Goal: Task Accomplishment & Management: Manage account settings

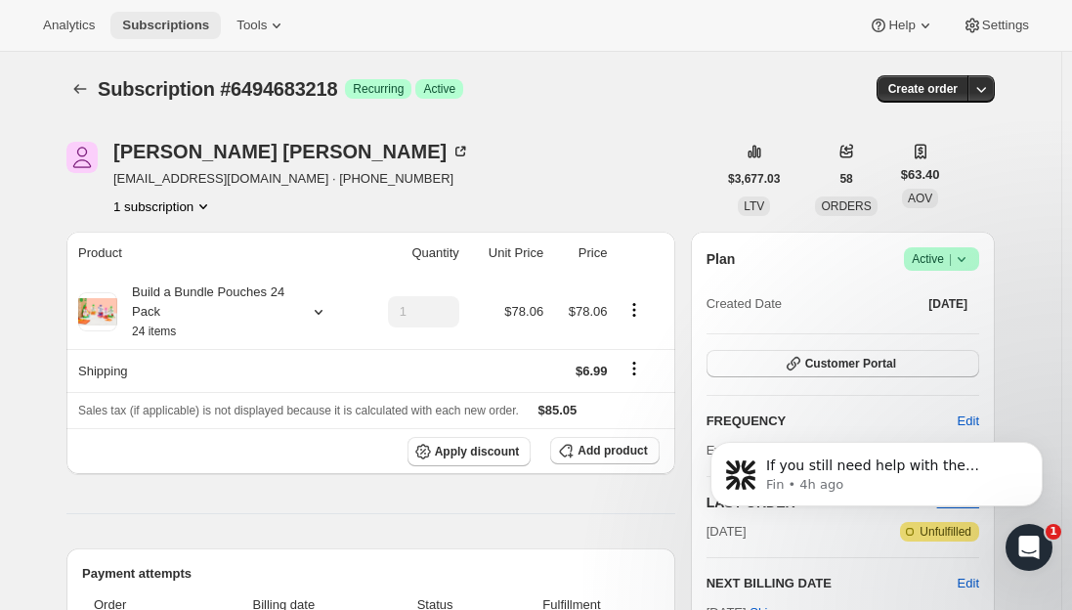
click at [151, 23] on span "Subscriptions" at bounding box center [165, 26] width 87 height 16
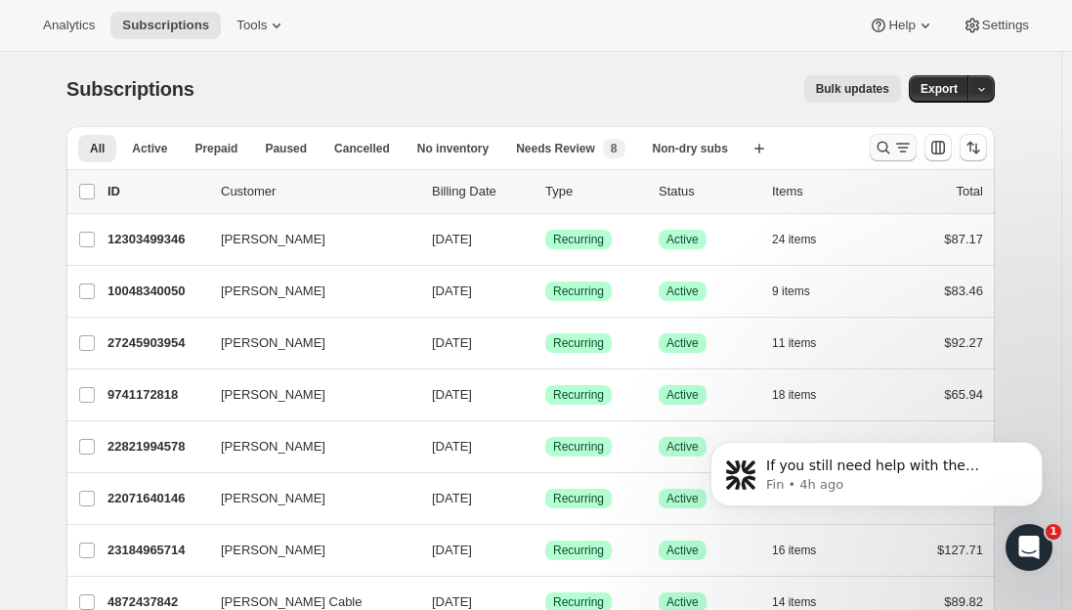
click at [886, 147] on icon "Search and filter results" at bounding box center [884, 148] width 20 height 20
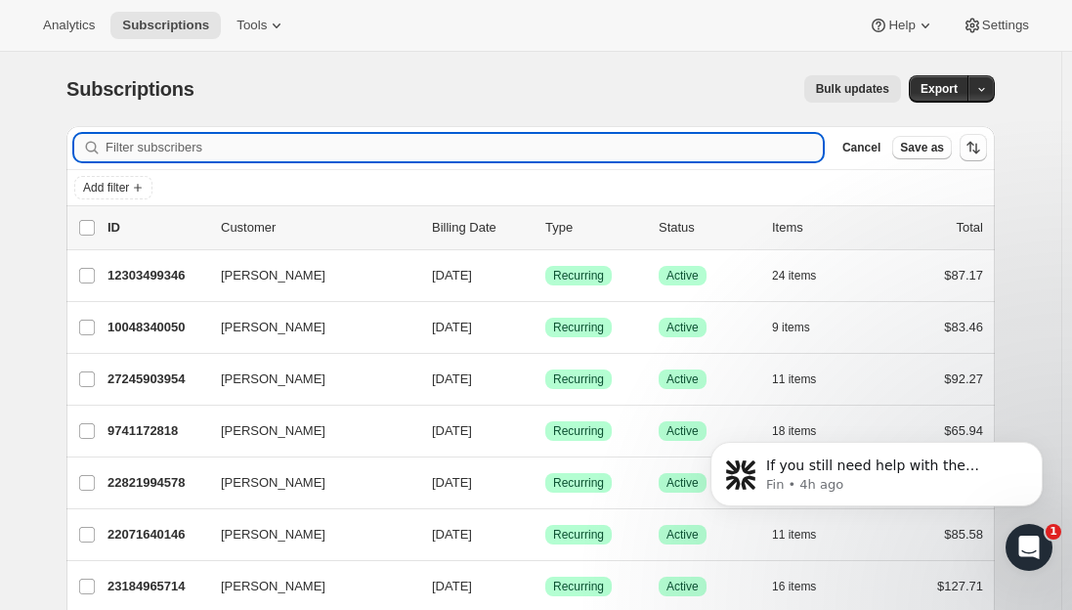
click at [412, 139] on input "Filter subscribers" at bounding box center [465, 147] width 718 height 27
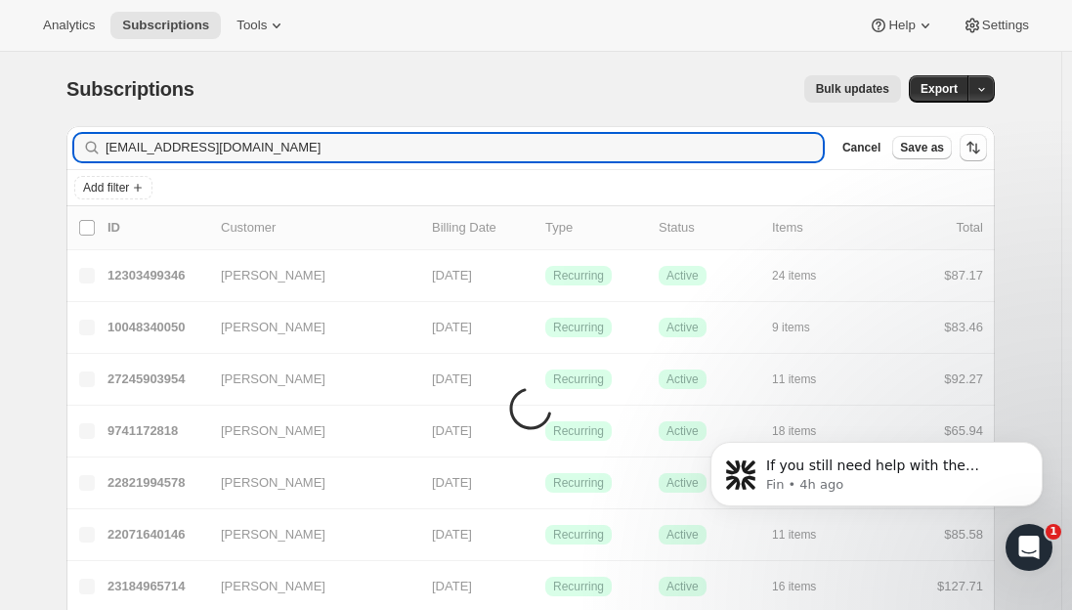
type input "lcmarsh2@gmail.com"
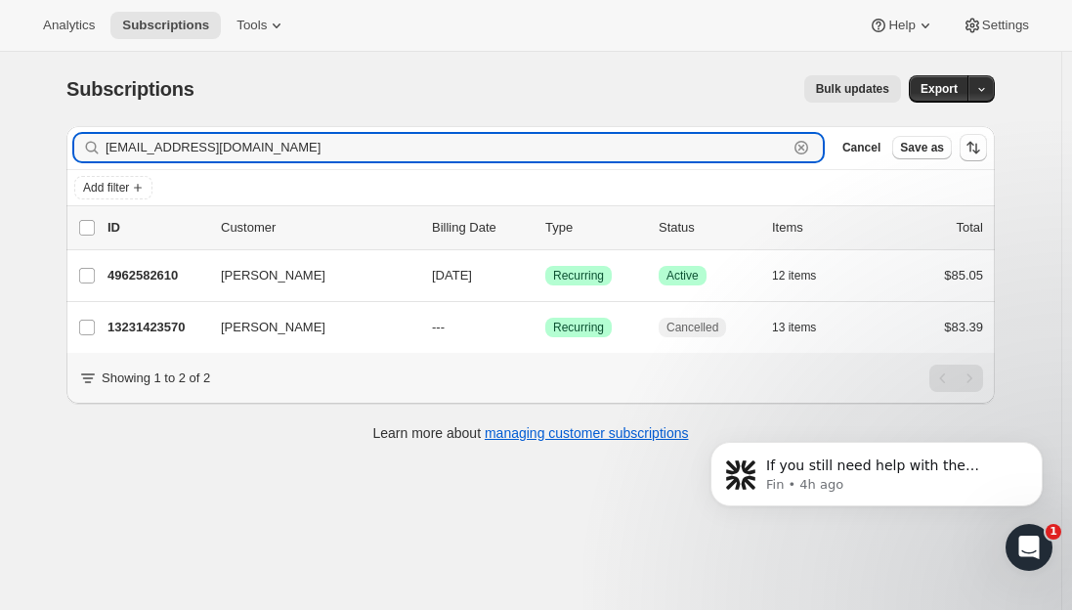
drag, startPoint x: 308, startPoint y: 153, endPoint x: 17, endPoint y: 159, distance: 291.4
click at [34, 160] on div "Subscriptions. This page is ready Subscriptions Bulk updates More actions Bulk …" at bounding box center [531, 357] width 1062 height 610
paste input "kjlangin08@ole.augie.edu"
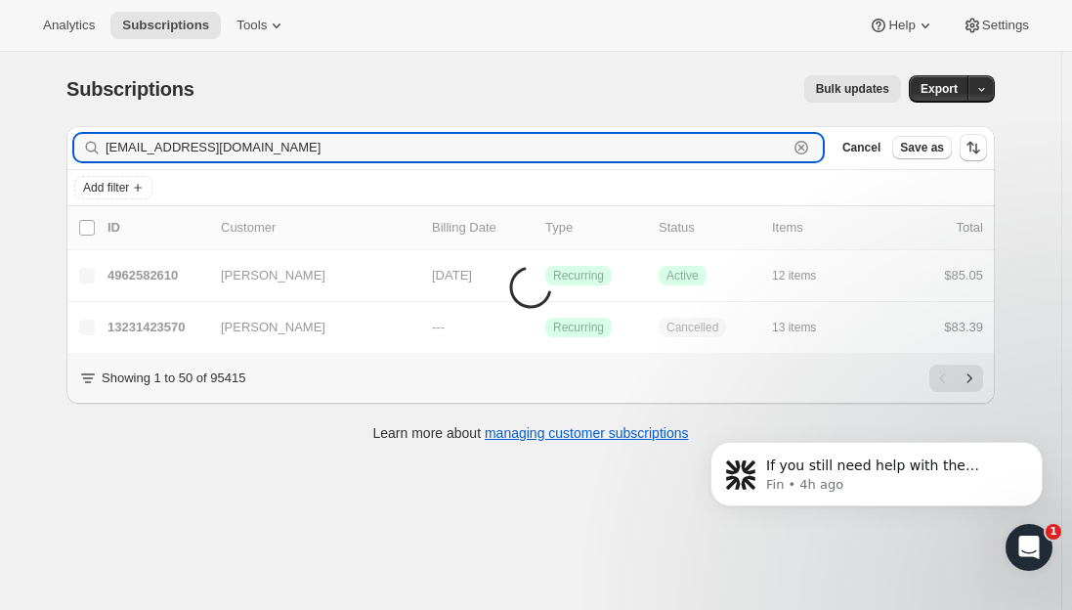
type input "kjlangin08@ole.augie.edu"
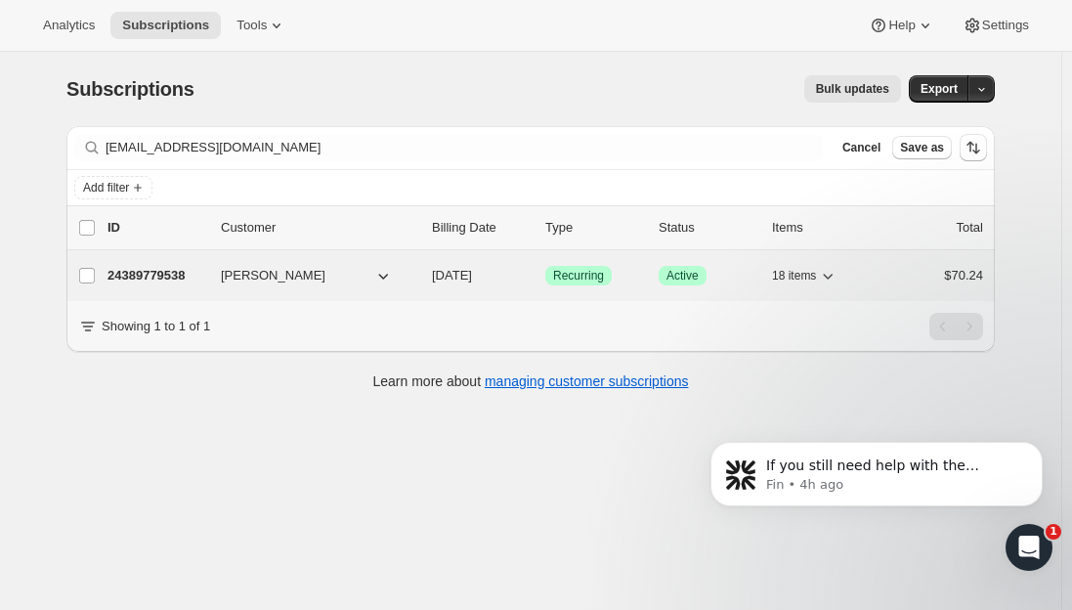
click at [152, 273] on p "24389779538" at bounding box center [157, 276] width 98 height 20
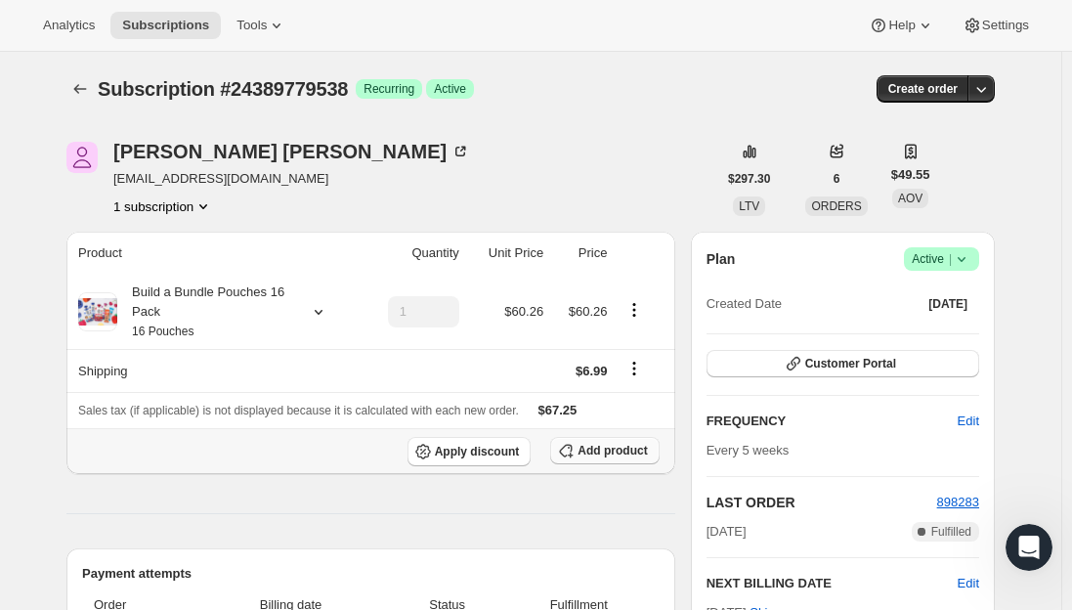
click at [606, 450] on span "Add product" at bounding box center [612, 451] width 69 height 16
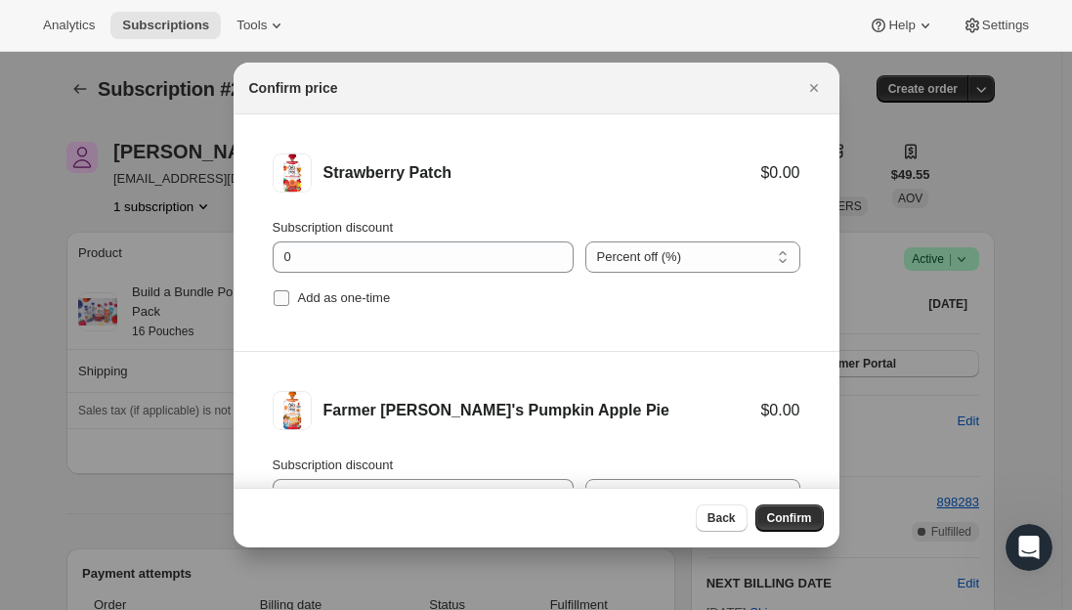
click at [274, 303] on input "Add as one-time" at bounding box center [282, 298] width 16 height 16
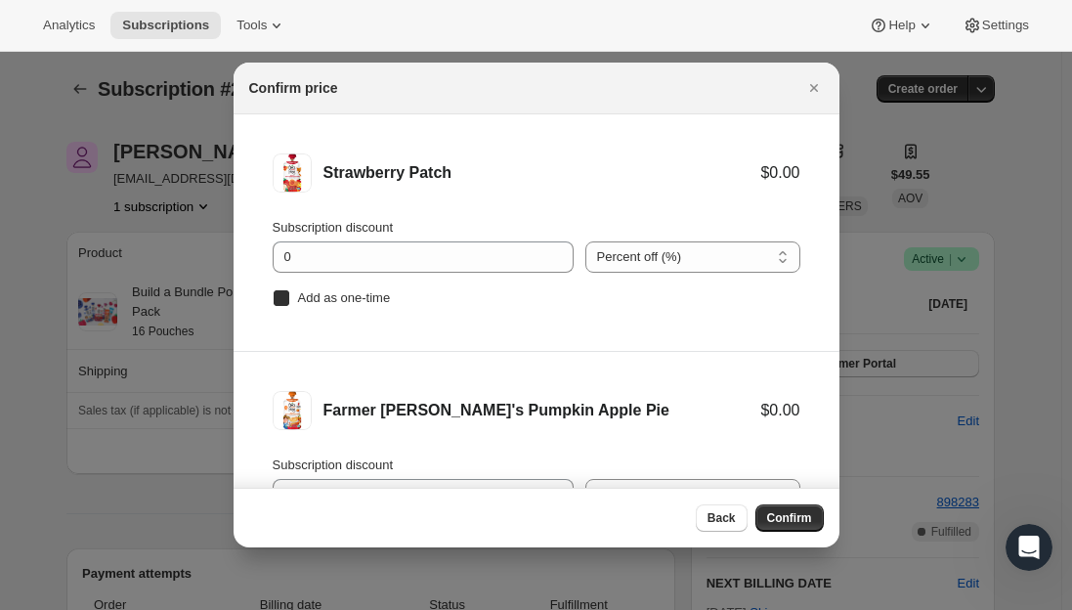
checkbox input "true"
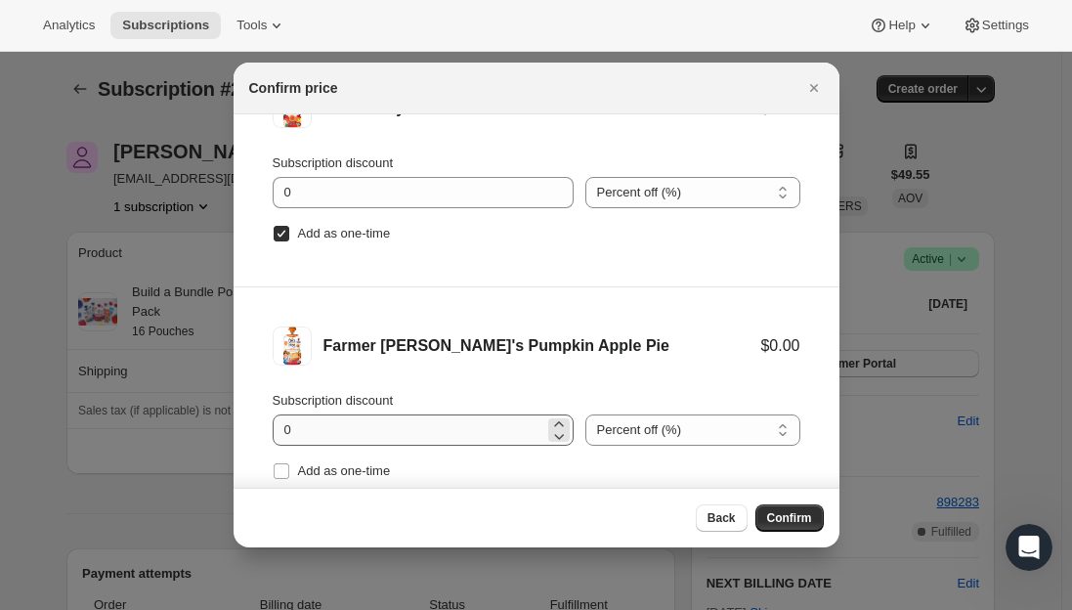
scroll to position [98, 0]
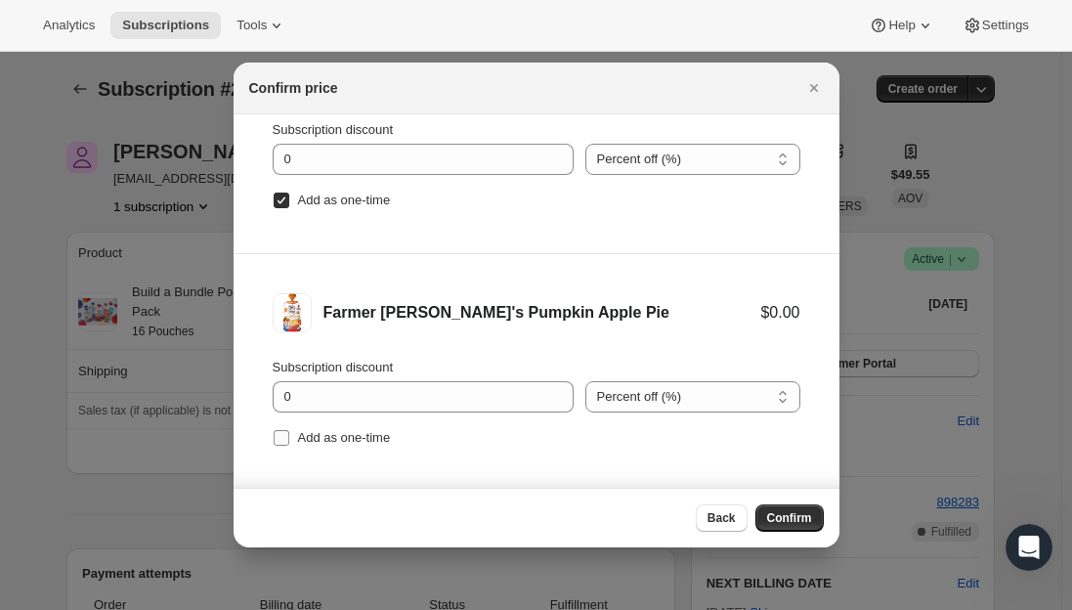
click at [281, 429] on span ":r38l:" at bounding box center [282, 438] width 18 height 18
click at [281, 430] on input "Add as one-time" at bounding box center [282, 438] width 16 height 16
checkbox input "true"
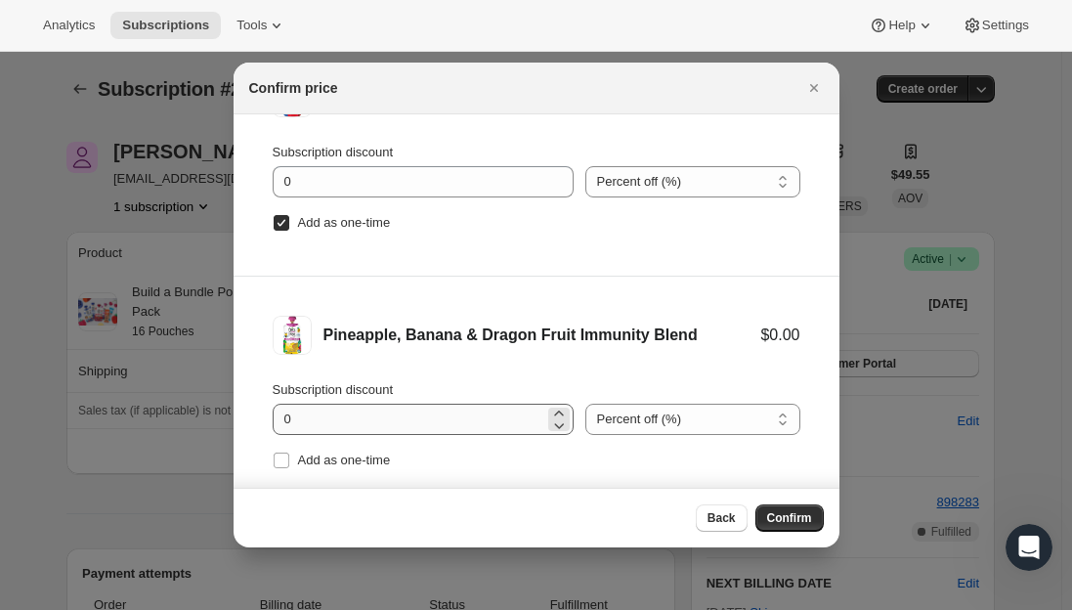
scroll to position [319, 0]
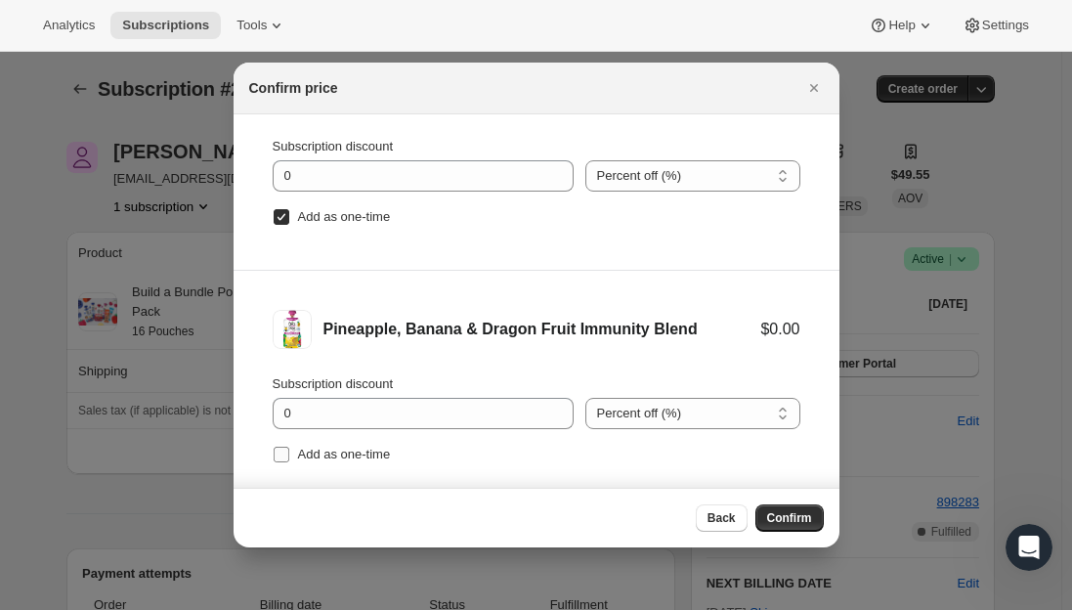
click at [277, 452] on input "Add as one-time" at bounding box center [282, 455] width 16 height 16
checkbox input "true"
click at [784, 514] on span "Confirm" at bounding box center [789, 518] width 45 height 16
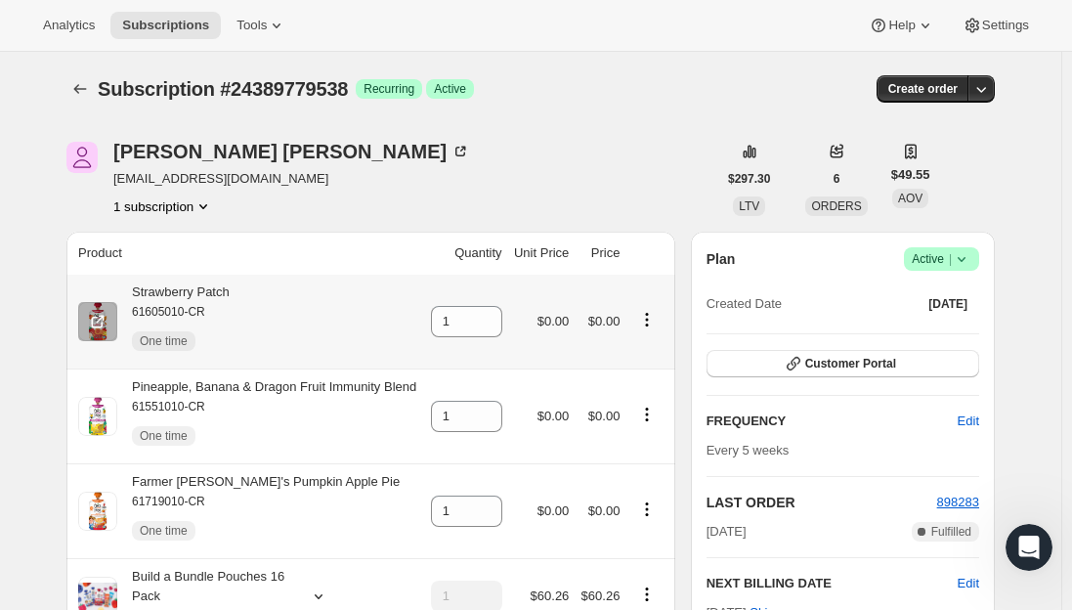
click at [214, 288] on div "Strawberry Patch 61605010-CR One time" at bounding box center [173, 322] width 112 height 78
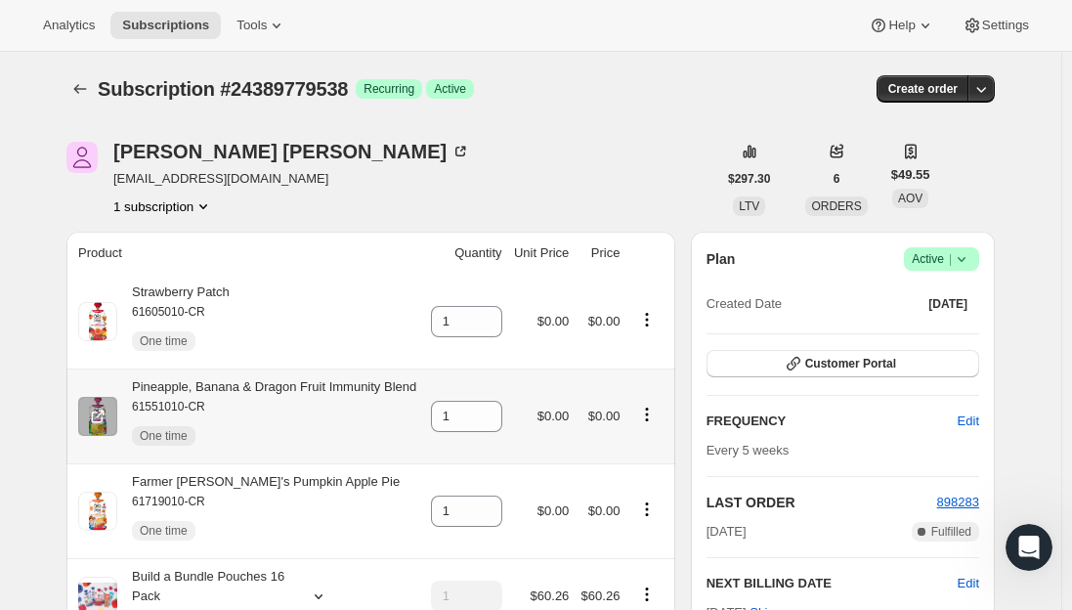
click at [260, 387] on div "Pineapple, Banana & Dragon Fruit Immunity Blend 61551010-CR One time" at bounding box center [266, 416] width 299 height 78
copy div "Pineapple, Banana & Dragon Fruit Immunity Blend"
click at [273, 478] on div "Farmer Jen's Pumpkin Apple Pie 61719010-CR One time" at bounding box center [258, 511] width 283 height 78
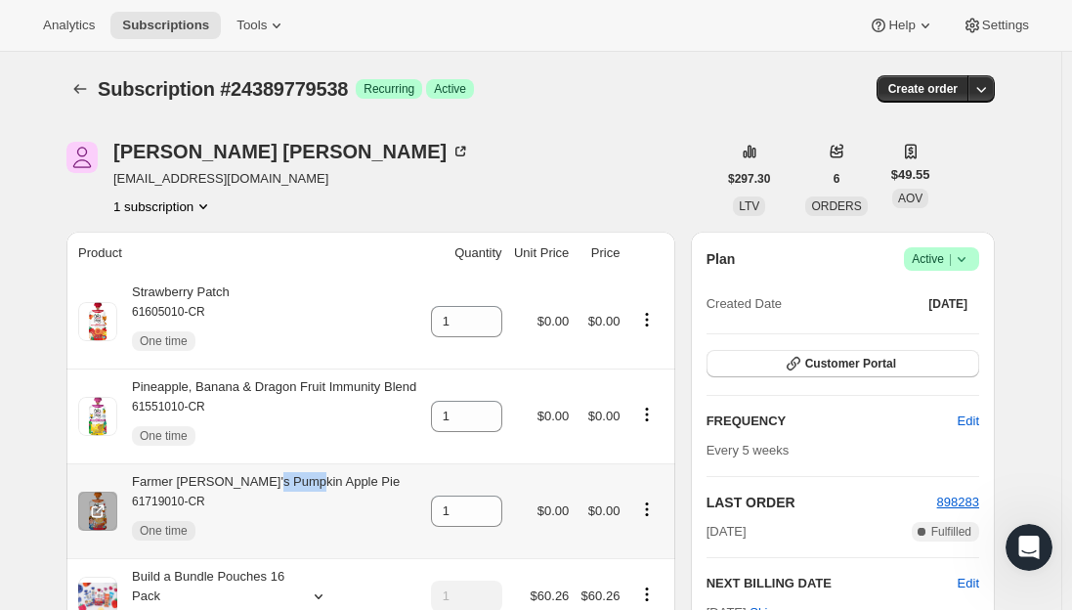
click at [273, 478] on div "Farmer Jen's Pumpkin Apple Pie 61719010-CR One time" at bounding box center [258, 511] width 283 height 78
copy div "Farmer Jen's Pumpkin Apple Pie"
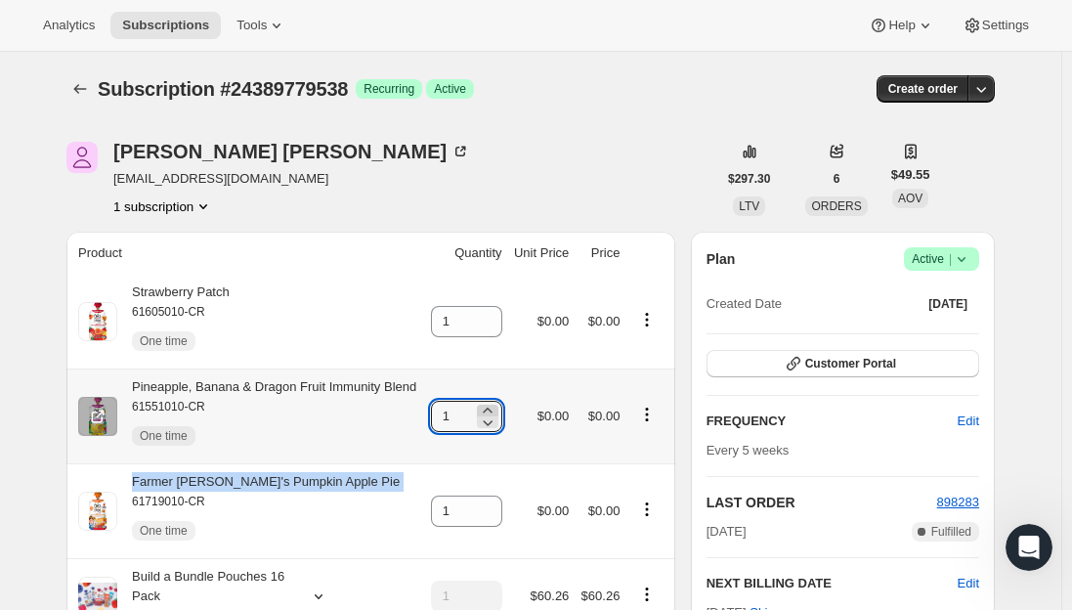
click at [492, 411] on icon at bounding box center [487, 410] width 9 height 5
type input "2"
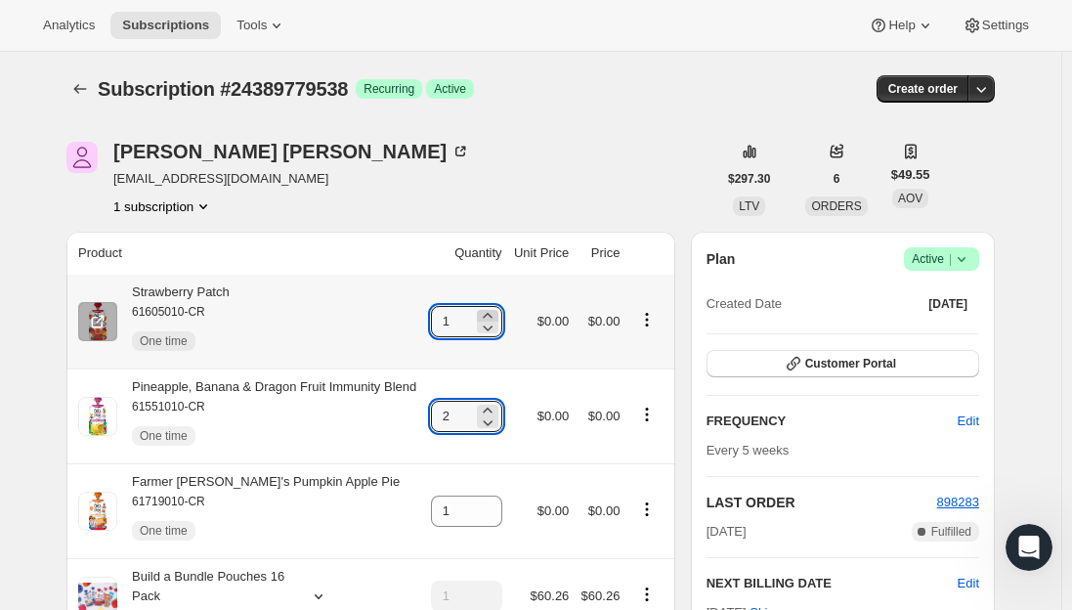
click at [498, 315] on icon at bounding box center [488, 316] width 20 height 20
type input "2"
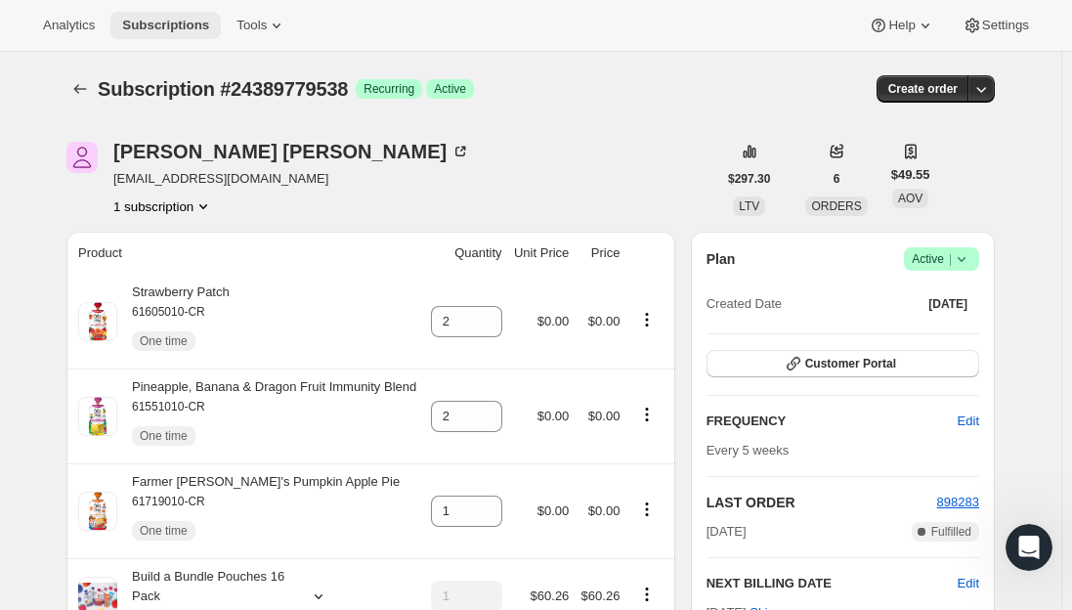
click at [140, 18] on span "Subscriptions" at bounding box center [165, 26] width 87 height 16
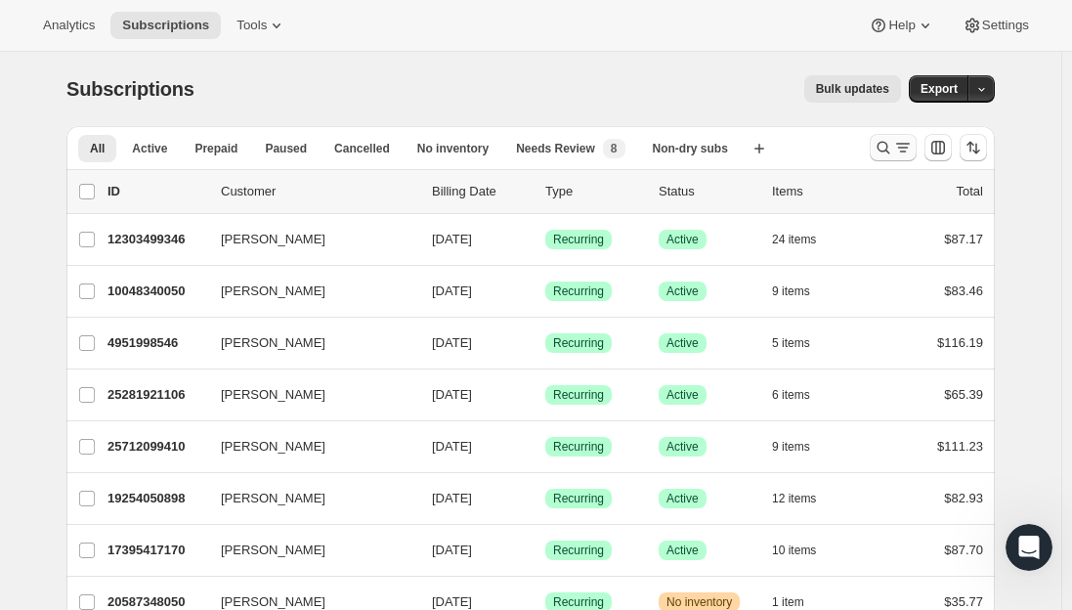
click at [894, 154] on icon "Search and filter results" at bounding box center [884, 148] width 20 height 20
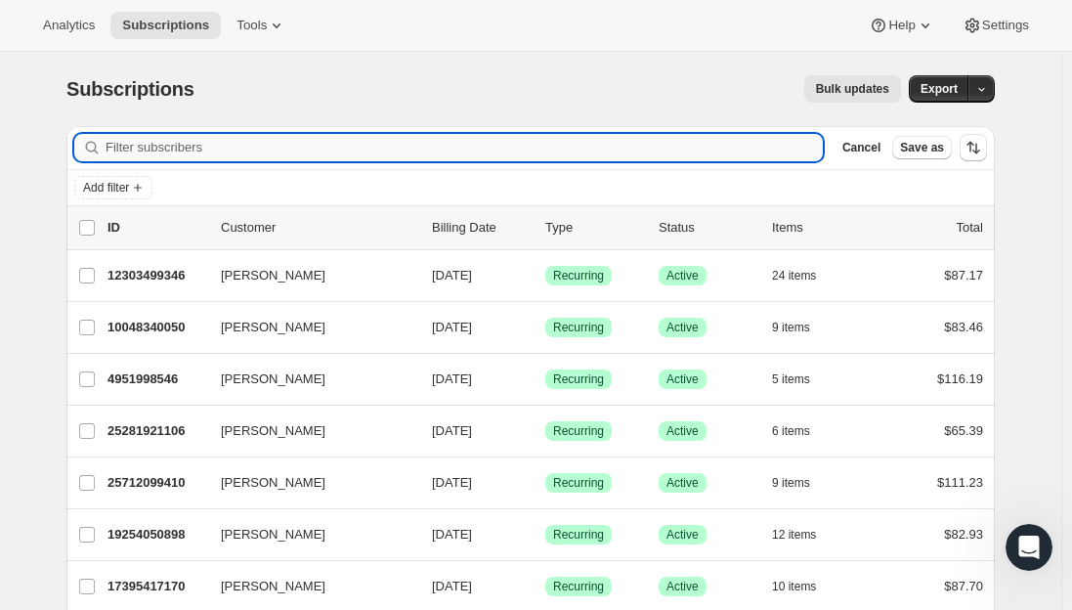
click at [287, 146] on input "Filter subscribers" at bounding box center [465, 147] width 718 height 27
paste input "svcia27@gmail.com"
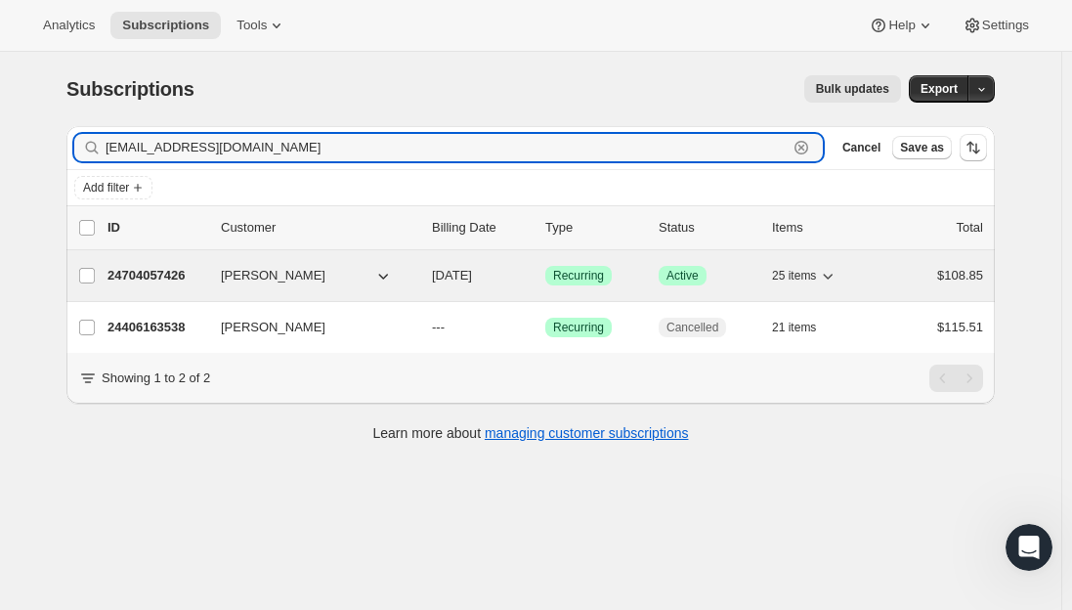
type input "svcia27@gmail.com"
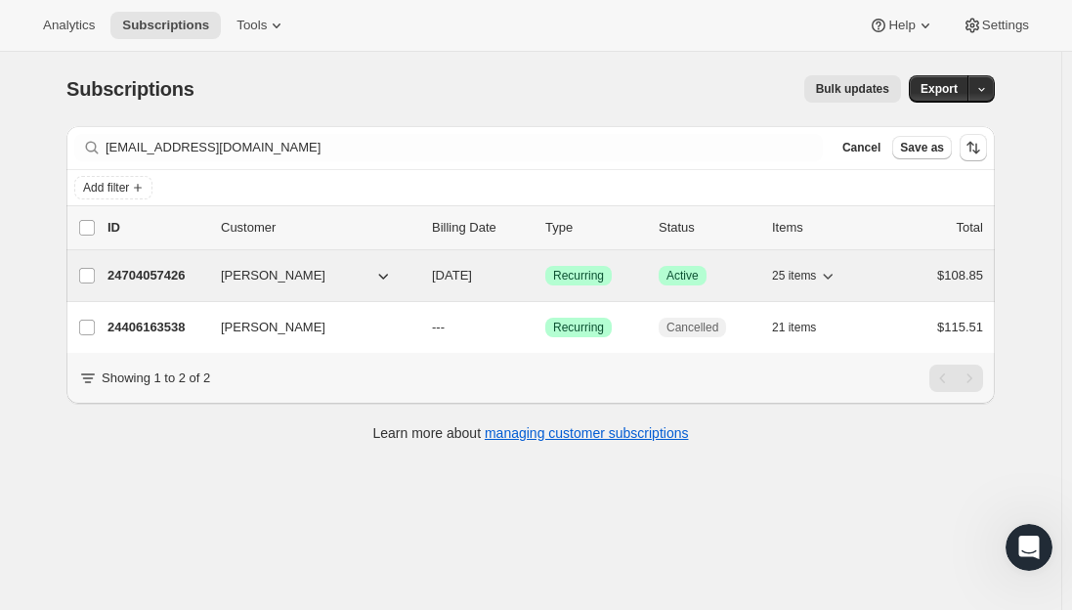
click at [137, 275] on p "24704057426" at bounding box center [157, 276] width 98 height 20
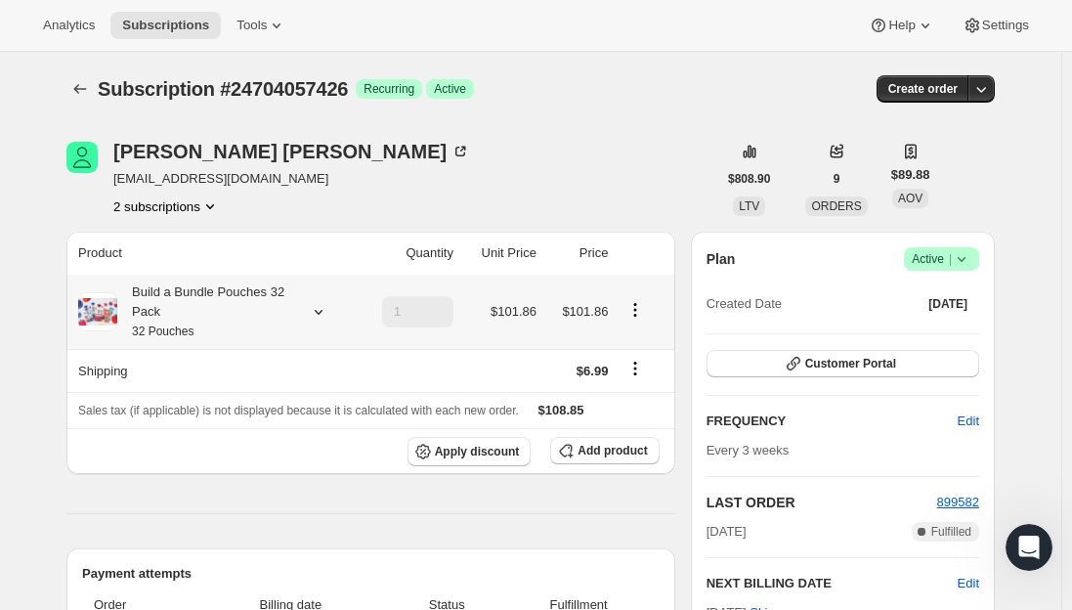
click at [236, 332] on div "Build a Bundle Pouches 32 Pack 32 Pouches" at bounding box center [205, 312] width 176 height 59
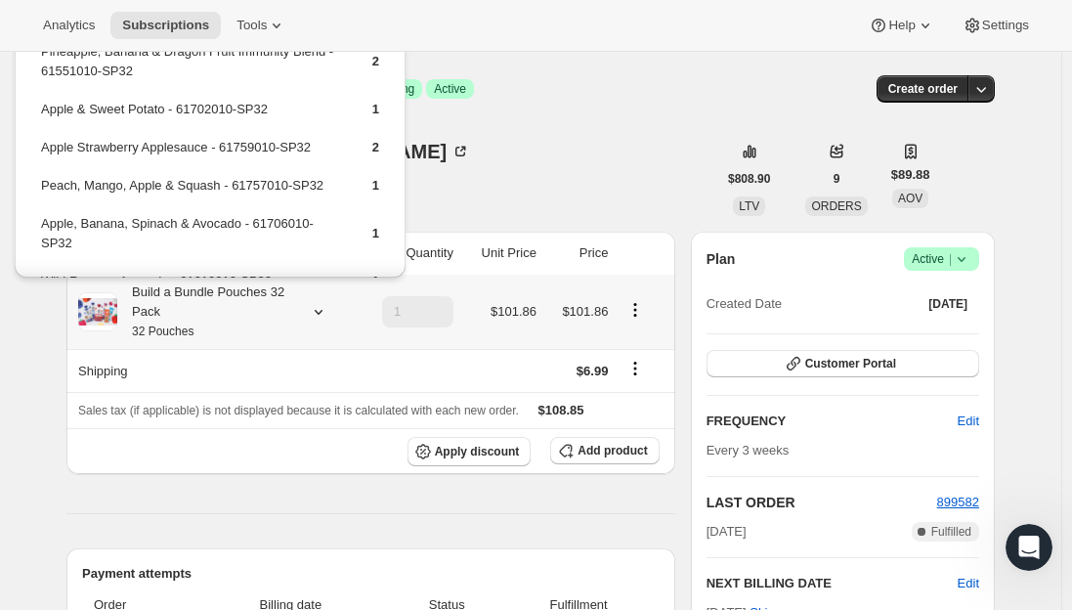
click at [237, 312] on div "Build a Bundle Pouches 32 Pack 32 Pouches" at bounding box center [205, 312] width 176 height 59
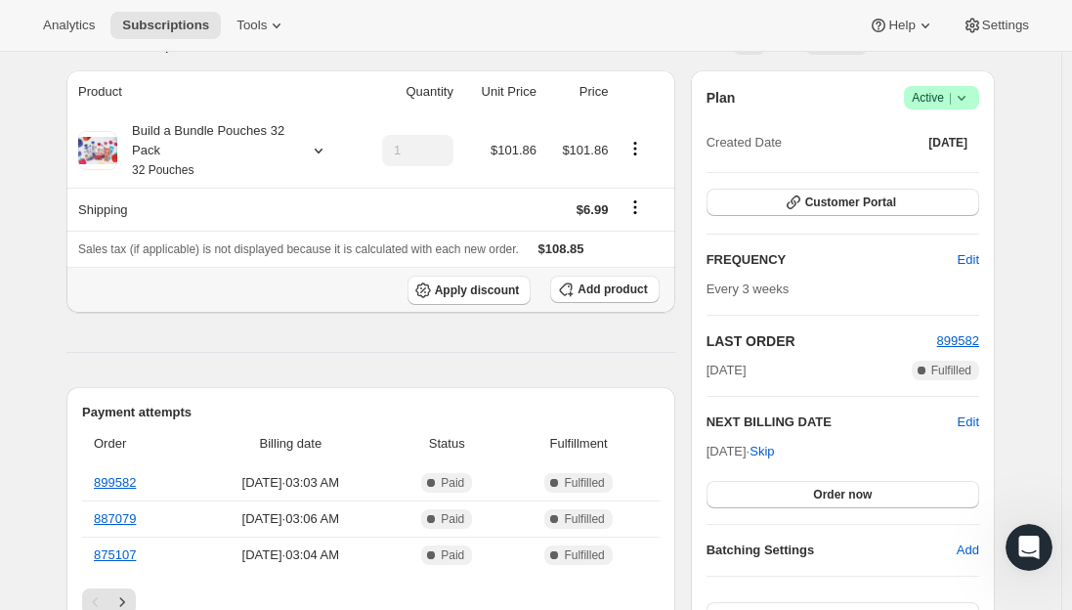
scroll to position [196, 0]
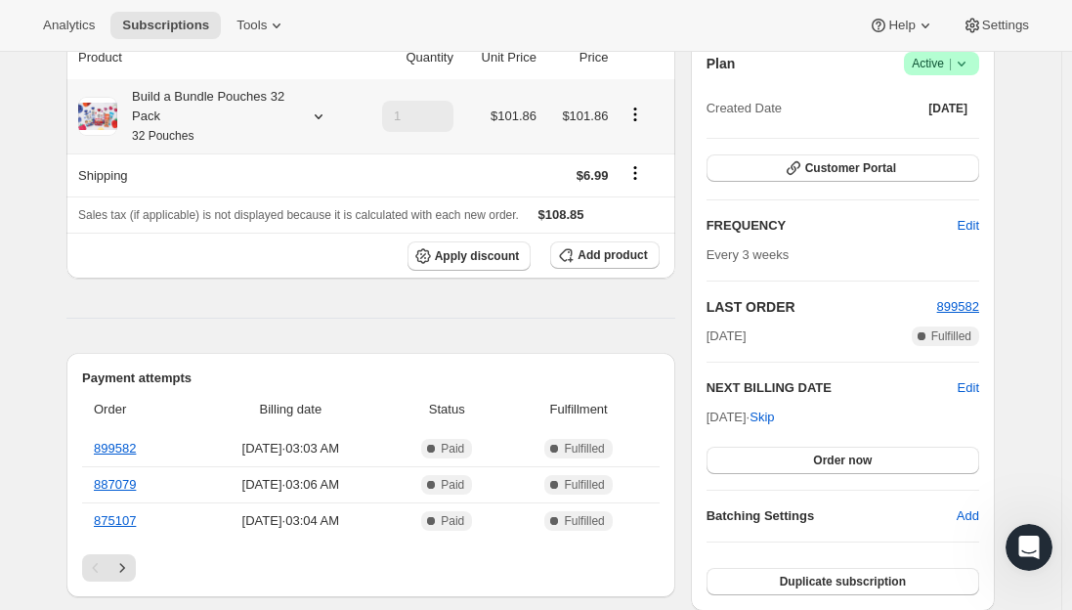
click at [214, 134] on div "Build a Bundle Pouches 32 Pack 32 Pouches" at bounding box center [205, 116] width 176 height 59
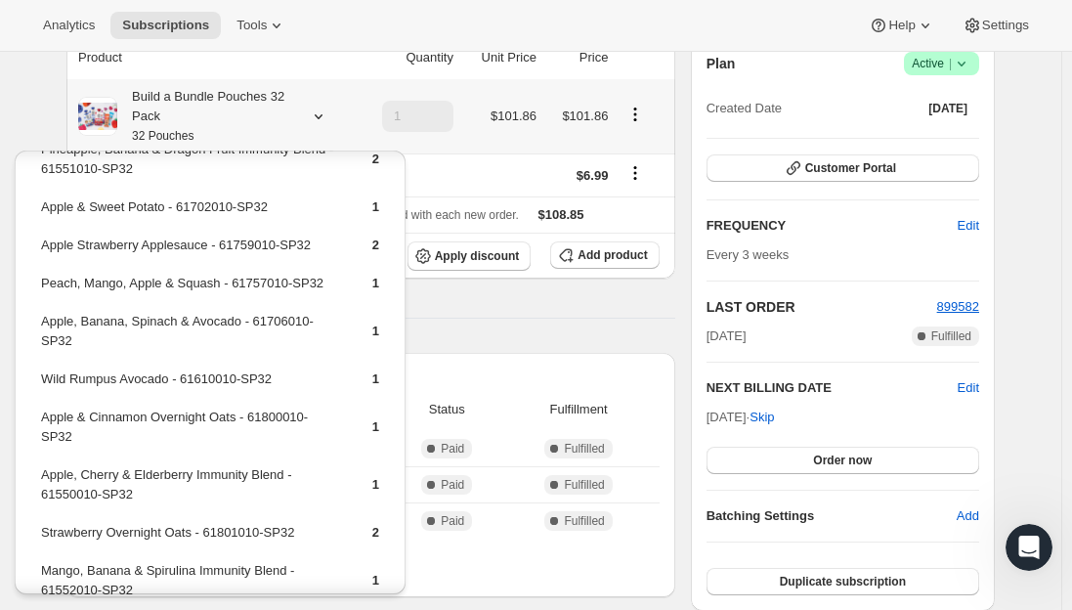
scroll to position [0, 0]
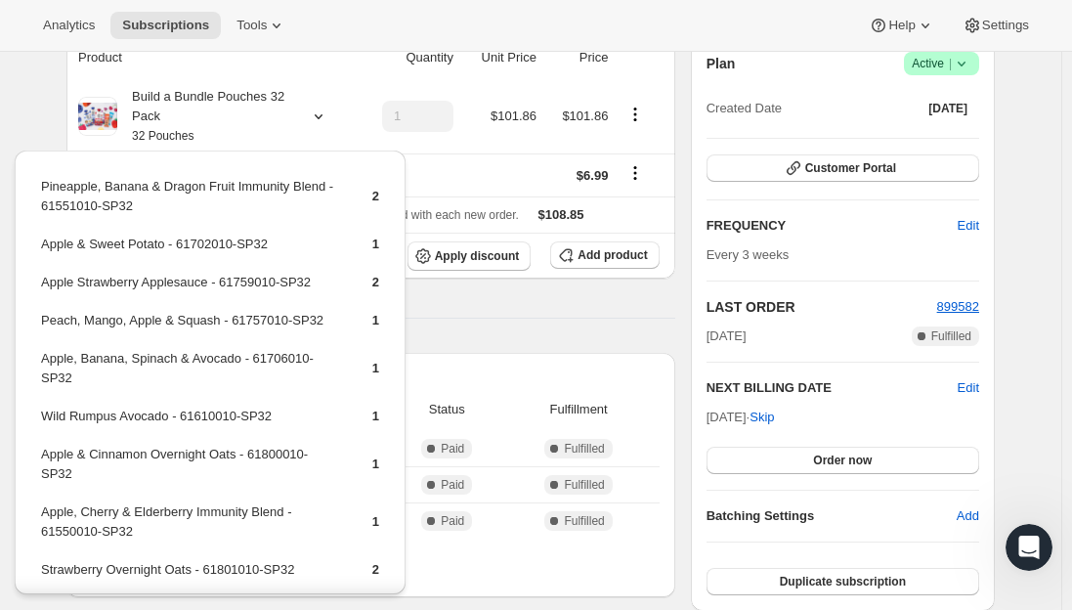
click at [40, 114] on div "Subscription #24704057426. This page is ready Subscription #24704057426 Success…" at bounding box center [531, 619] width 1062 height 1526
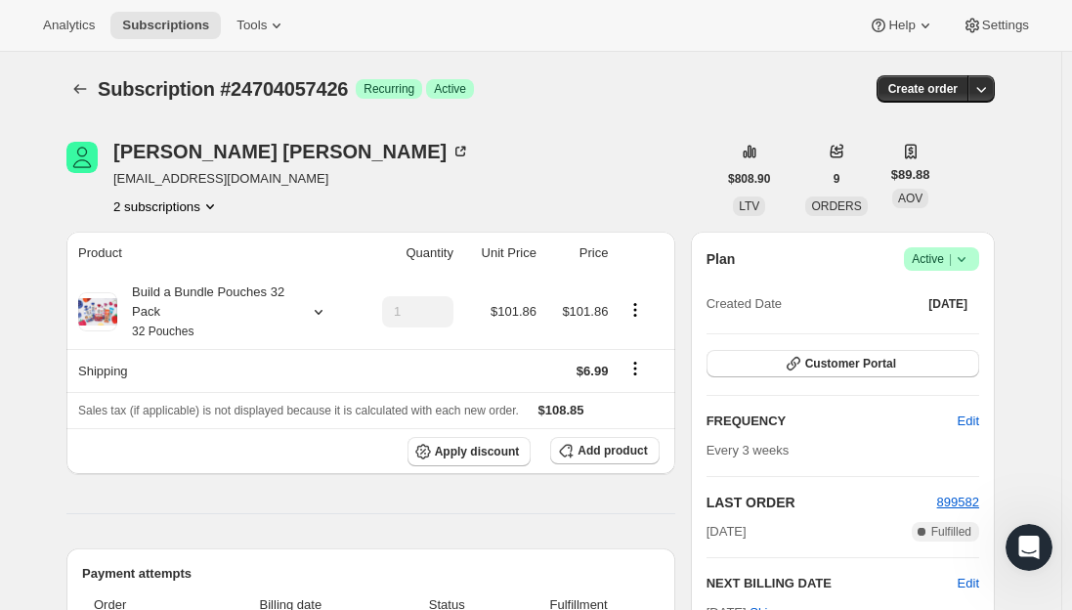
click at [175, 207] on button "2 subscriptions" at bounding box center [166, 206] width 107 height 20
click at [153, 241] on span "24406163538" at bounding box center [144, 243] width 78 height 15
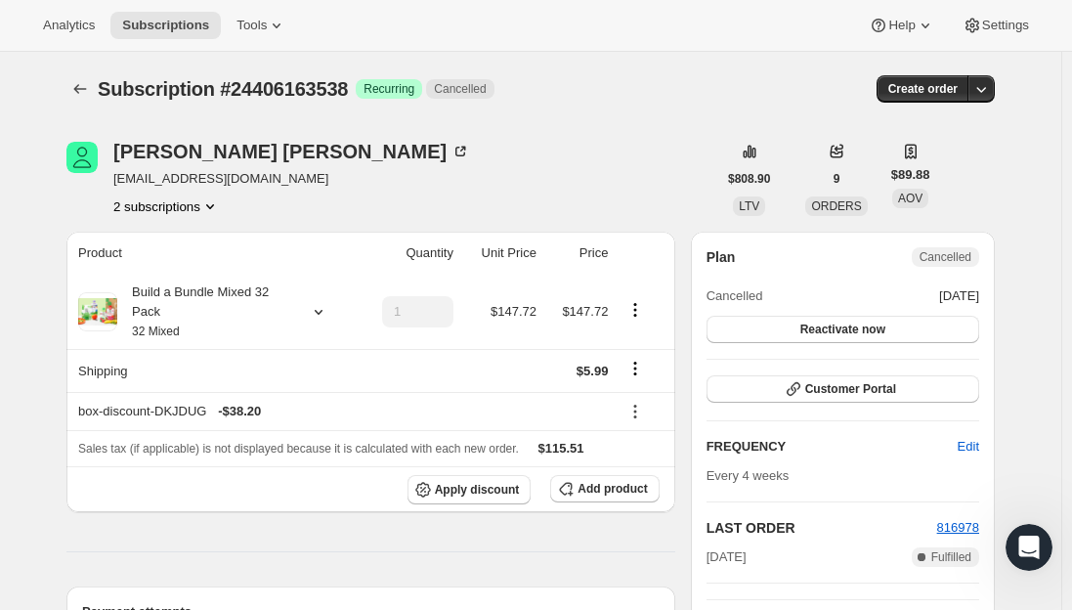
click at [174, 204] on button "2 subscriptions" at bounding box center [166, 206] width 107 height 20
click at [156, 276] on span "24704057426" at bounding box center [144, 276] width 78 height 15
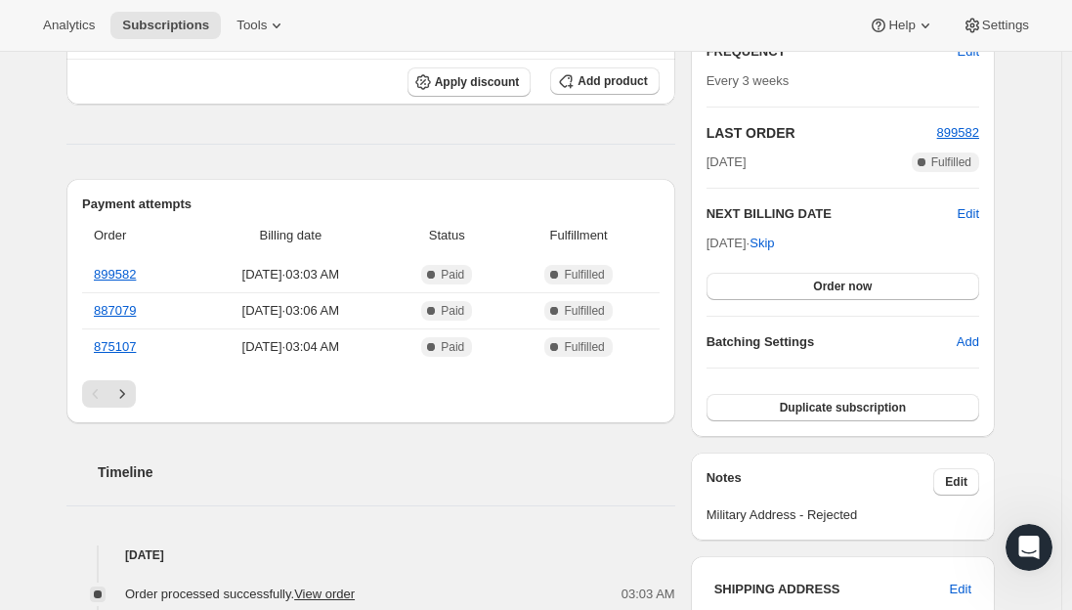
scroll to position [391, 0]
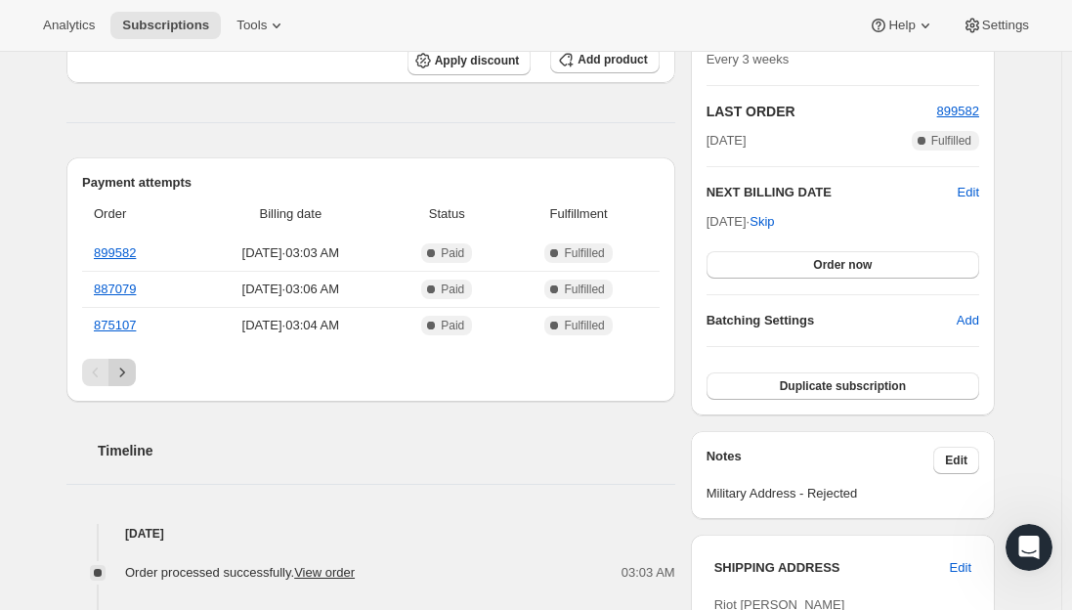
click at [123, 374] on icon "Next" at bounding box center [122, 373] width 20 height 20
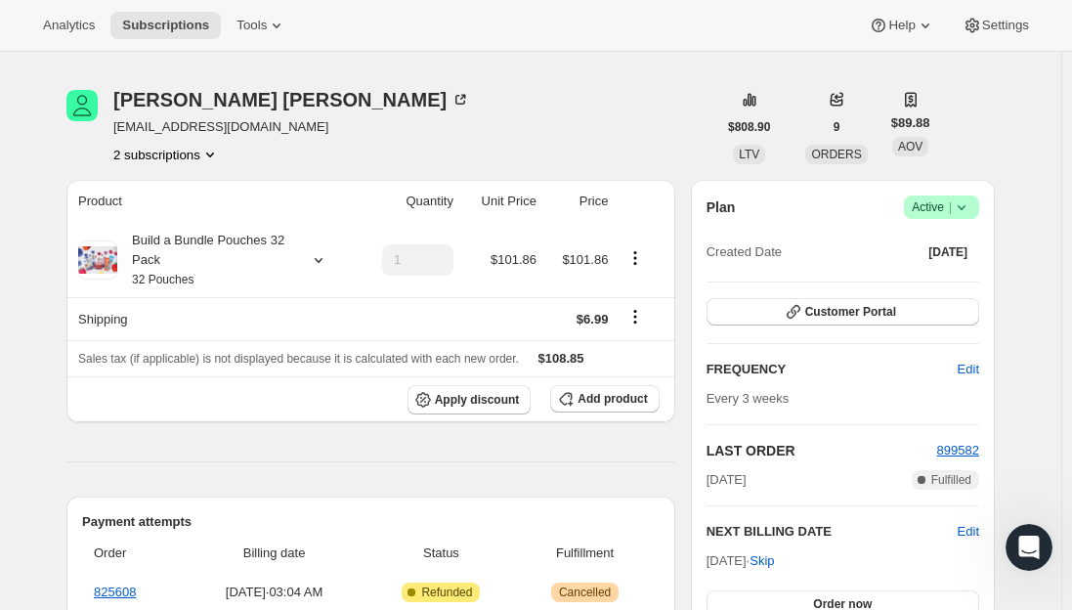
scroll to position [0, 0]
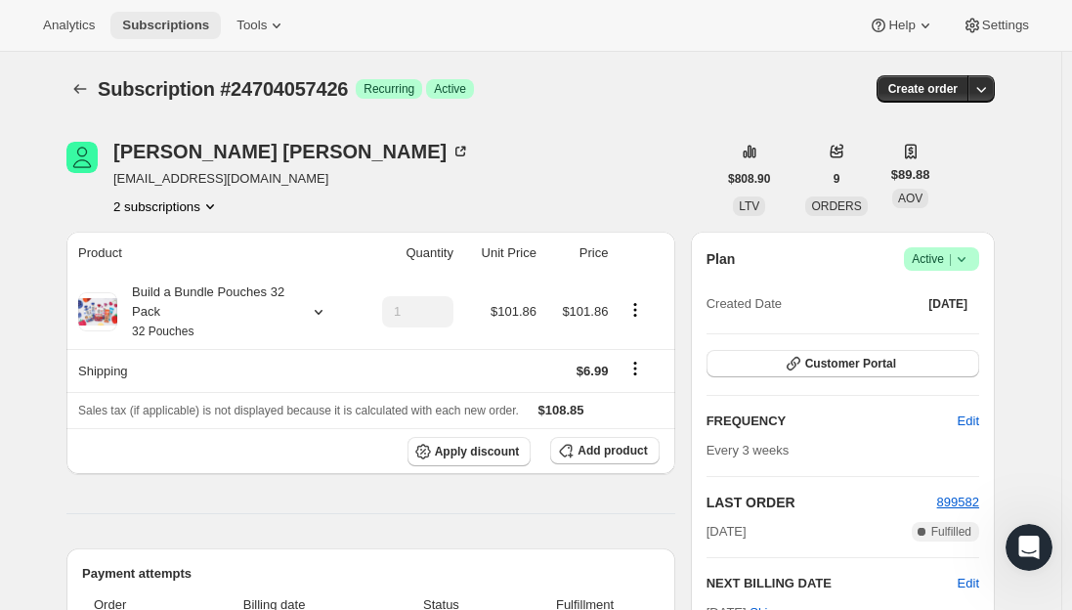
click at [149, 23] on span "Subscriptions" at bounding box center [165, 26] width 87 height 16
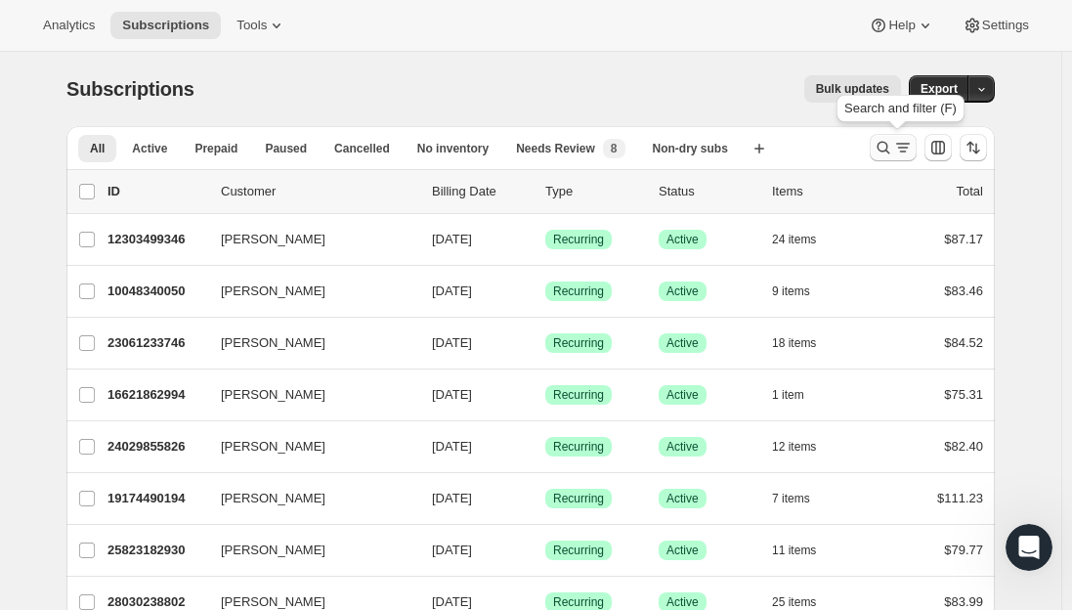
click at [898, 149] on icon "Search and filter results" at bounding box center [904, 148] width 20 height 20
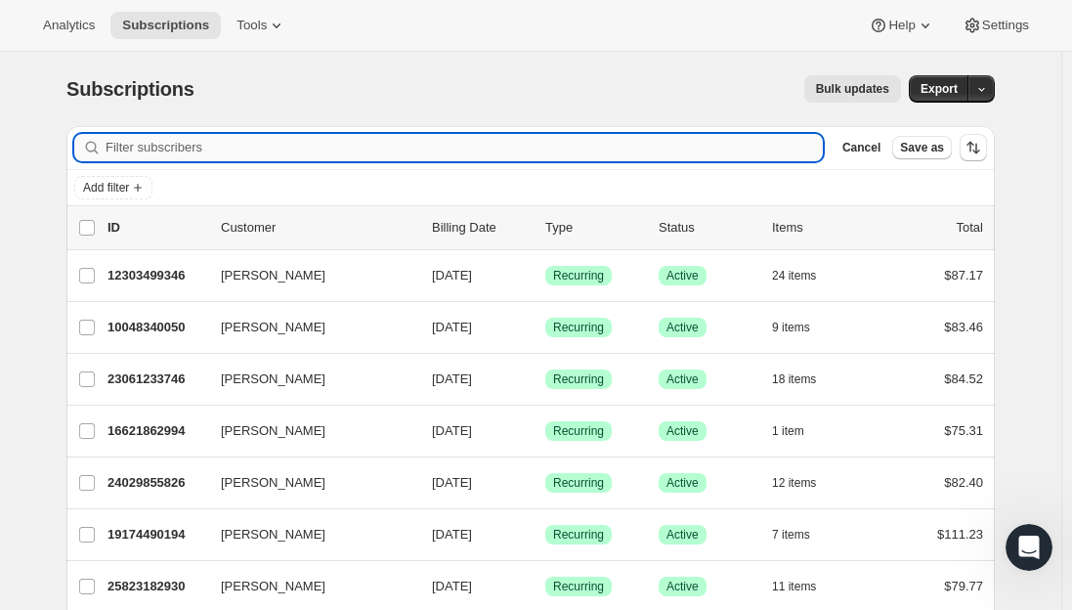
click at [358, 145] on input "Filter subscribers" at bounding box center [465, 147] width 718 height 27
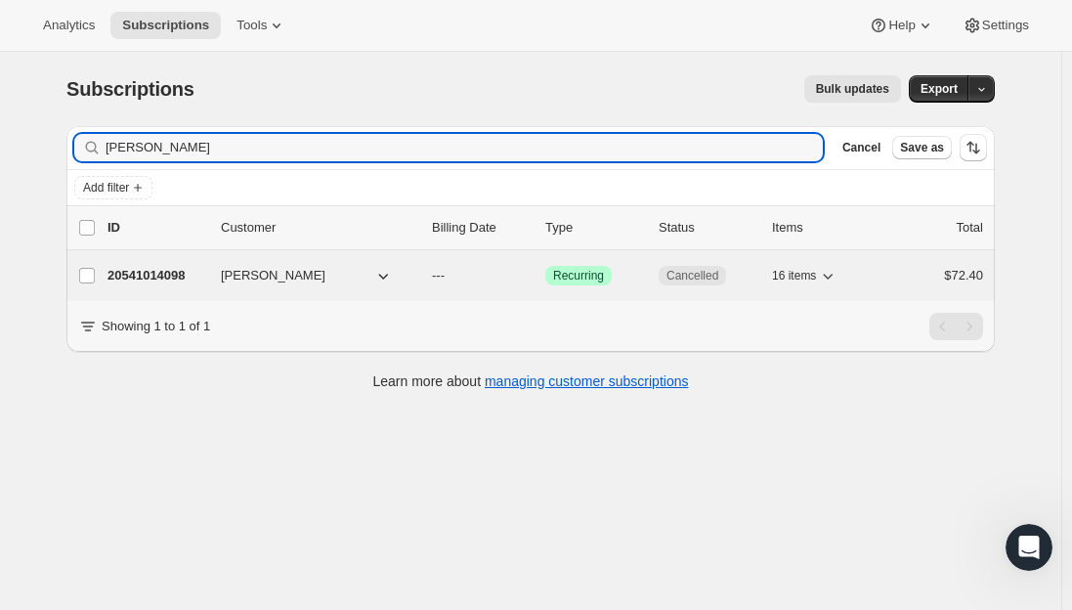
type input "Mary Budin"
click at [162, 269] on p "20541014098" at bounding box center [157, 276] width 98 height 20
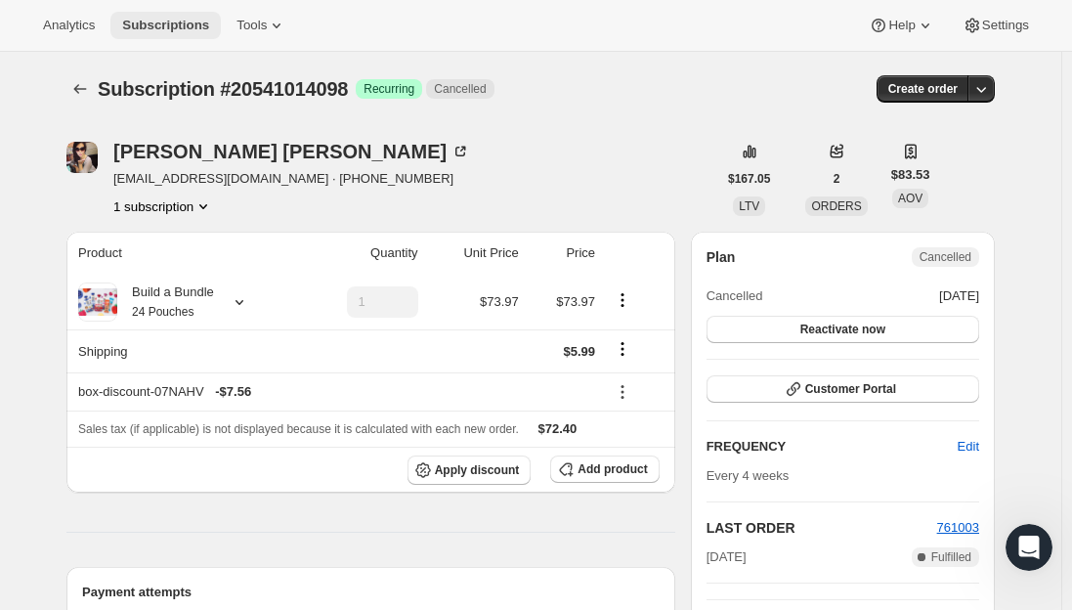
click at [161, 18] on span "Subscriptions" at bounding box center [165, 26] width 87 height 16
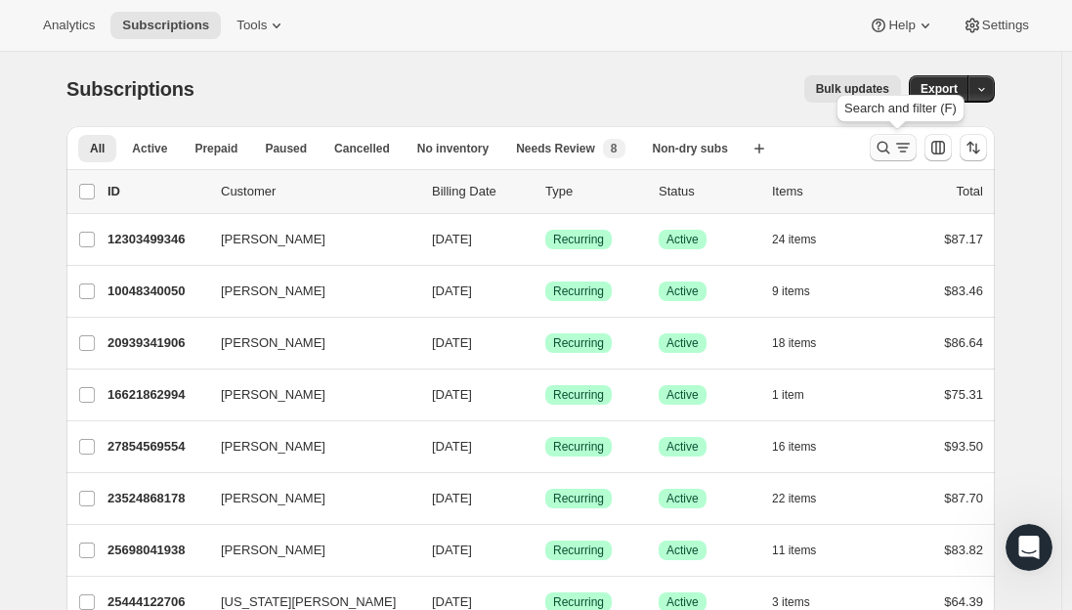
click at [895, 137] on button "Search and filter results" at bounding box center [893, 147] width 47 height 27
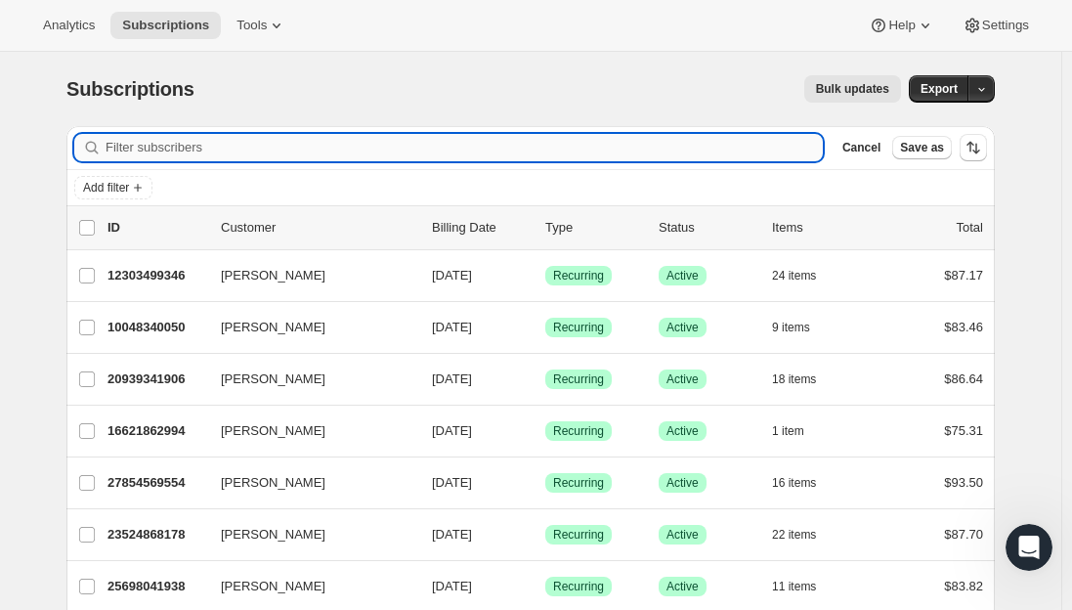
click at [308, 153] on input "Filter subscribers" at bounding box center [465, 147] width 718 height 27
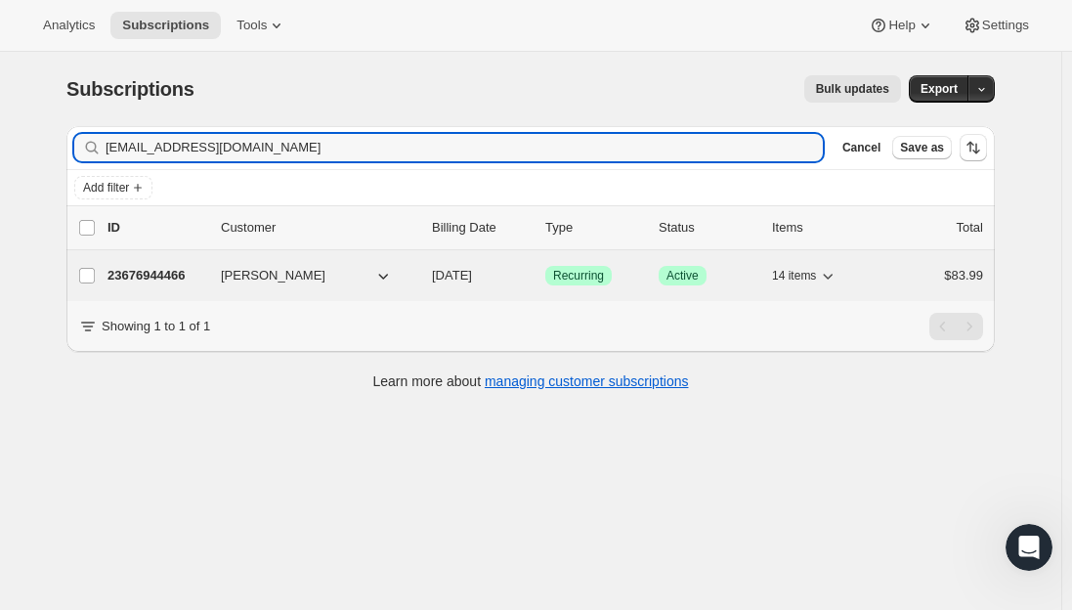
type input "mb4593@nyu.edu"
click at [159, 270] on p "23676944466" at bounding box center [157, 276] width 98 height 20
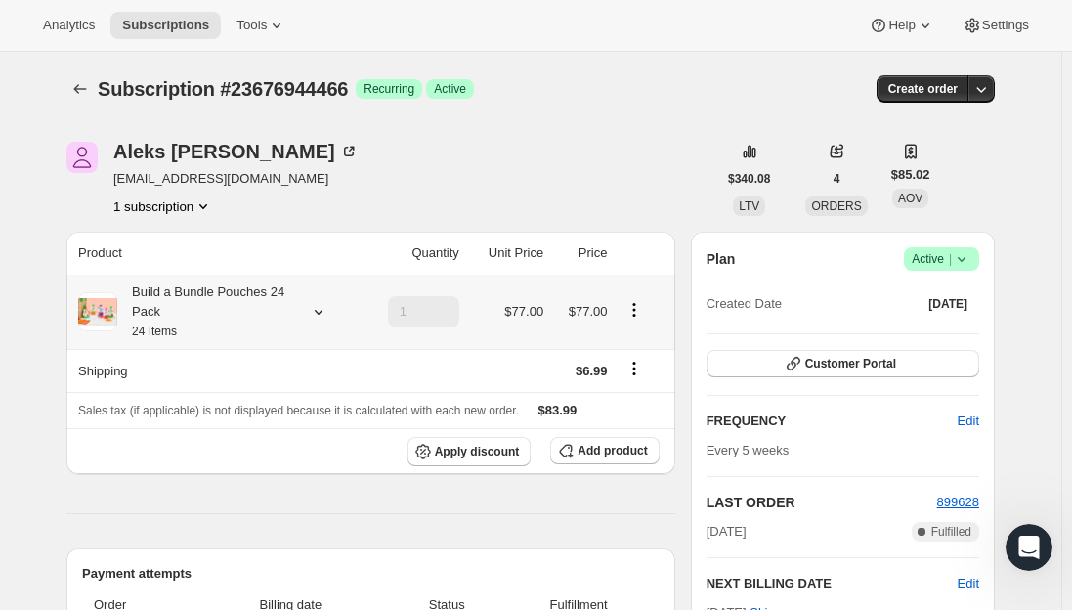
click at [213, 309] on div "Build a Bundle Pouches 24 Pack 24 Items" at bounding box center [205, 312] width 176 height 59
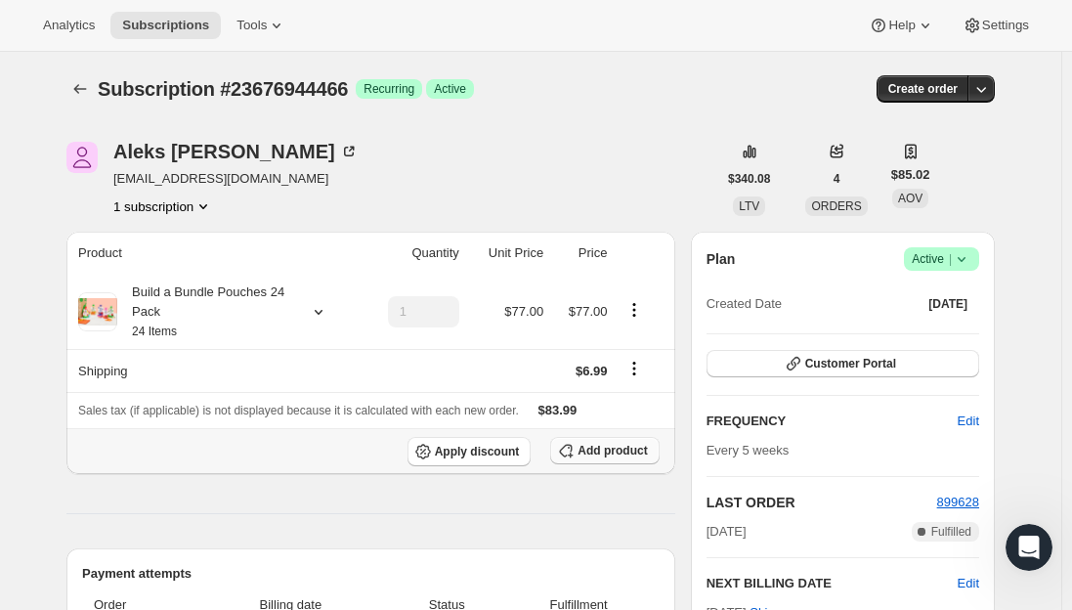
click at [603, 451] on span "Add product" at bounding box center [612, 451] width 69 height 16
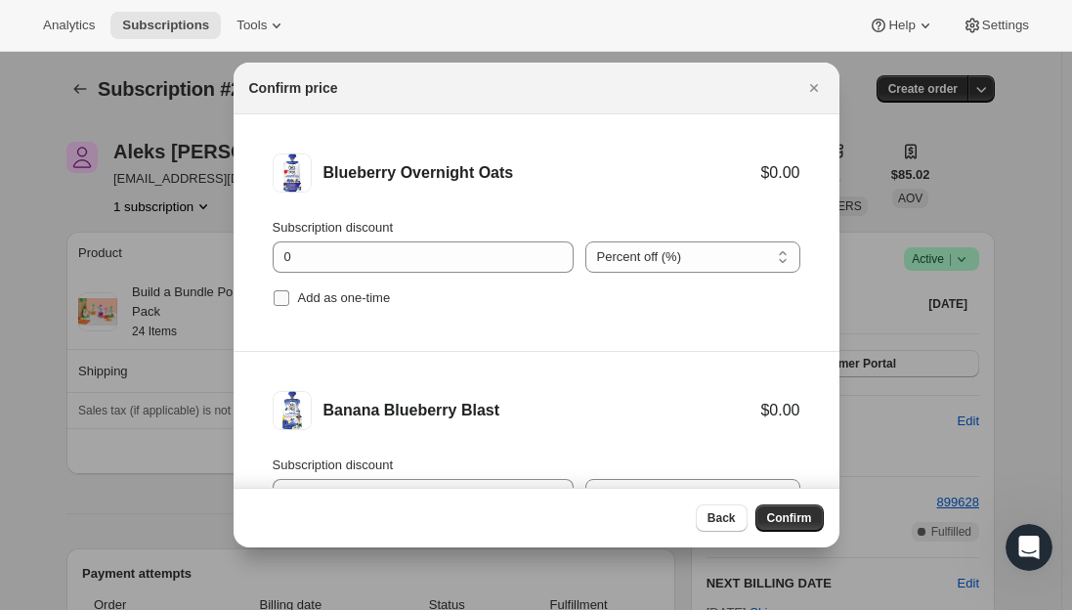
click at [280, 296] on input "Add as one-time" at bounding box center [282, 298] width 16 height 16
checkbox input "true"
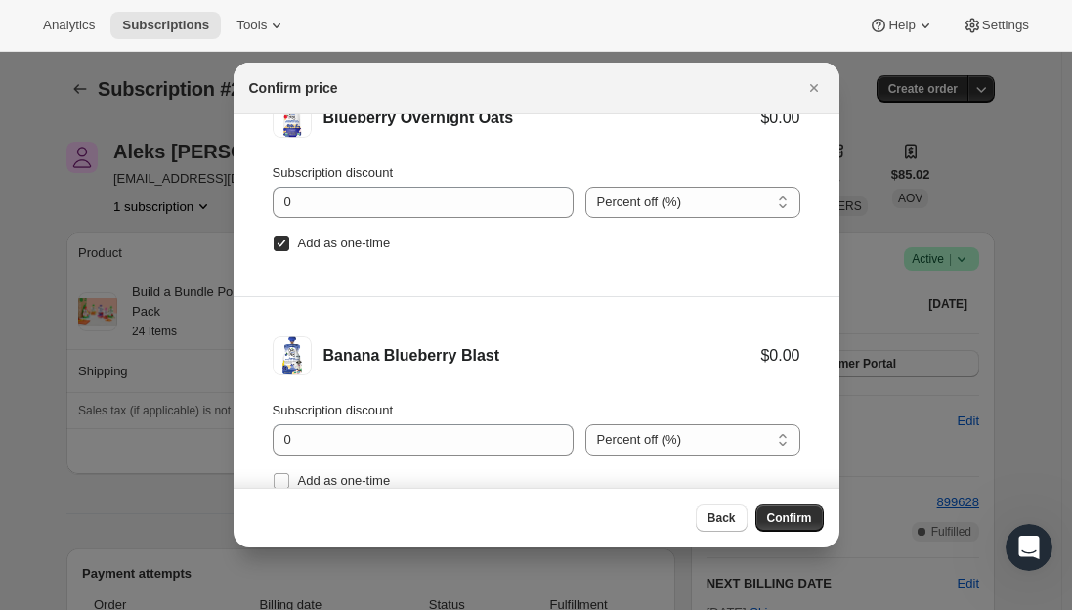
scroll to position [81, 0]
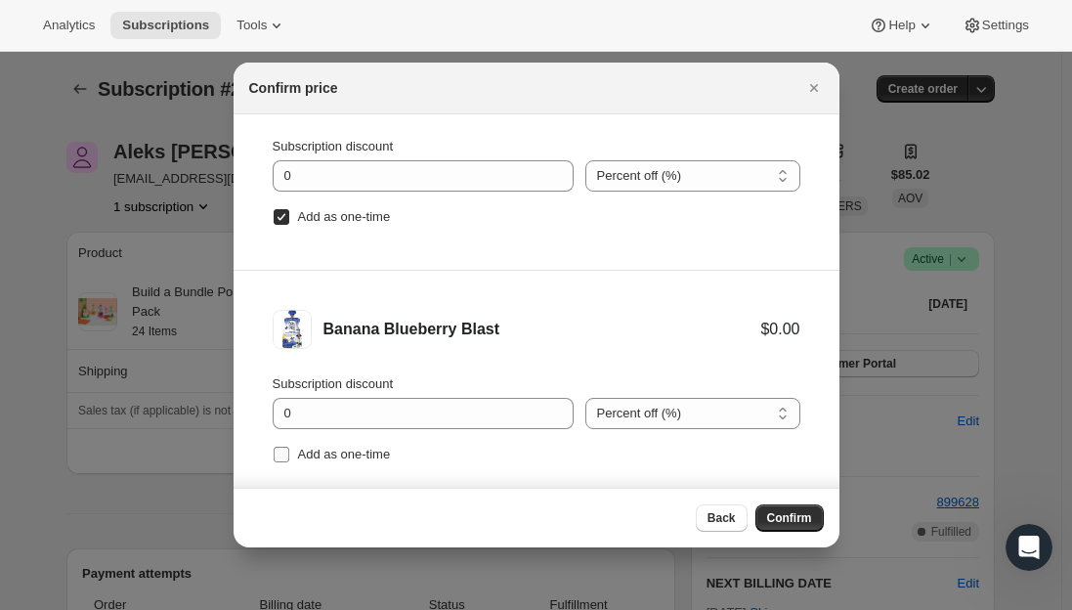
click at [279, 457] on input "Add as one-time" at bounding box center [282, 455] width 16 height 16
checkbox input "true"
click at [788, 520] on span "Confirm" at bounding box center [789, 518] width 45 height 16
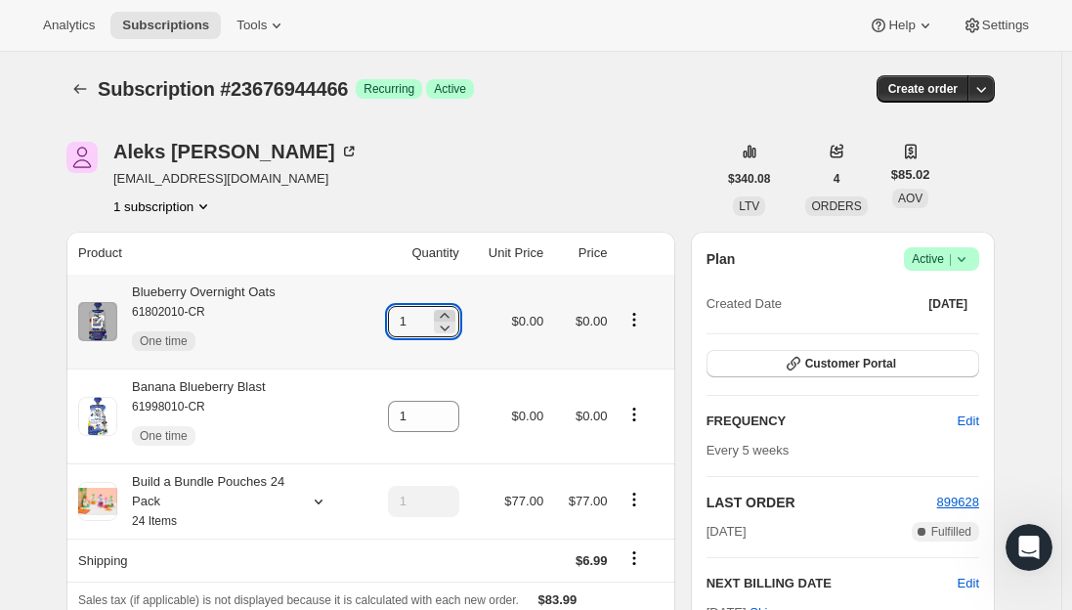
click at [450, 312] on icon at bounding box center [445, 316] width 20 height 20
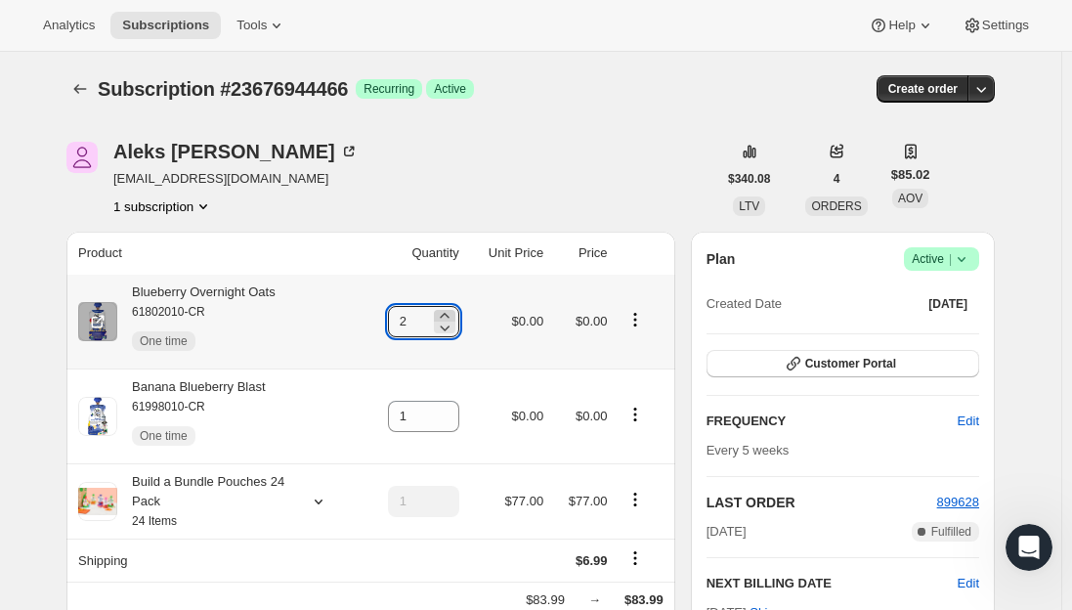
click at [450, 312] on icon at bounding box center [445, 316] width 20 height 20
click at [455, 327] on icon at bounding box center [445, 328] width 20 height 20
type input "3"
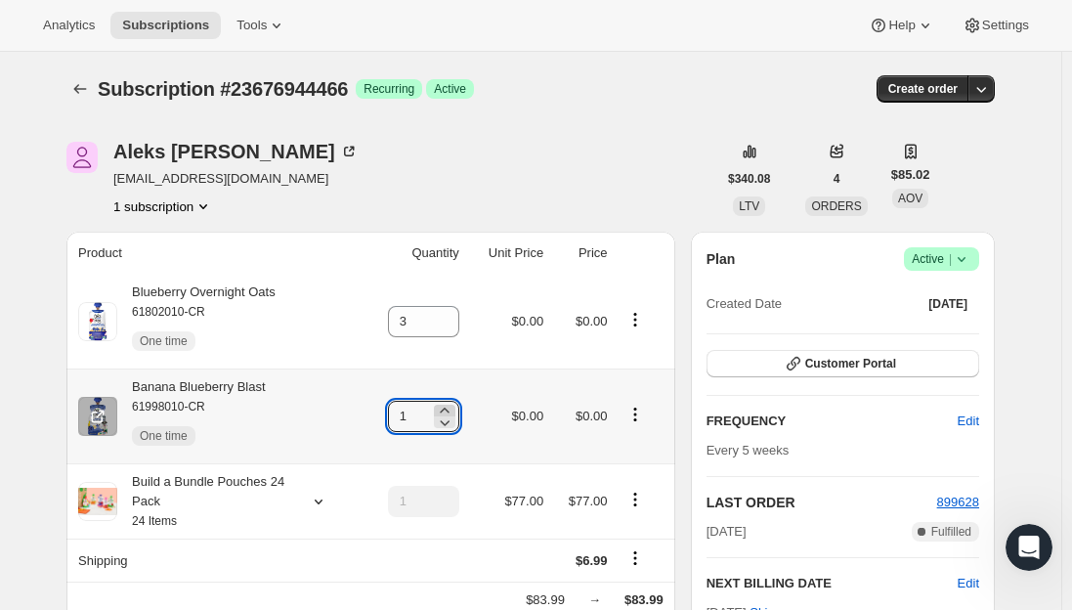
click at [448, 405] on icon at bounding box center [445, 411] width 20 height 20
click at [455, 422] on icon at bounding box center [445, 423] width 20 height 20
type input "3"
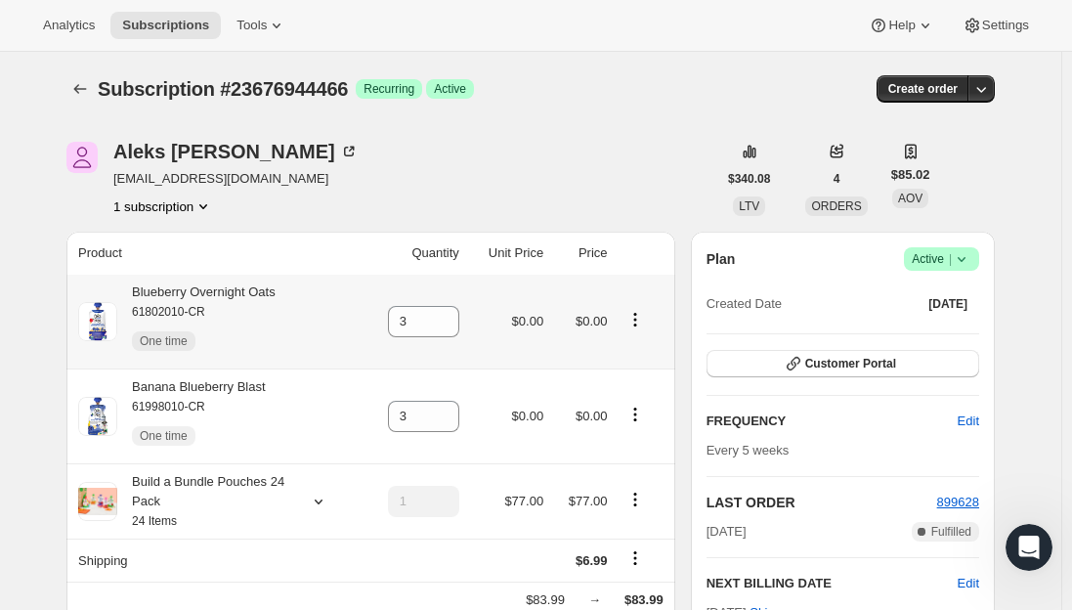
click at [213, 292] on div "Blueberry Overnight Oats 61802010-CR One time" at bounding box center [196, 322] width 158 height 78
drag, startPoint x: 275, startPoint y: 391, endPoint x: 136, endPoint y: 390, distance: 138.8
click at [136, 390] on div "Banana Blueberry Blast 61998010-CR One time" at bounding box center [216, 416] width 277 height 78
copy div "Banana Blueberry Blast"
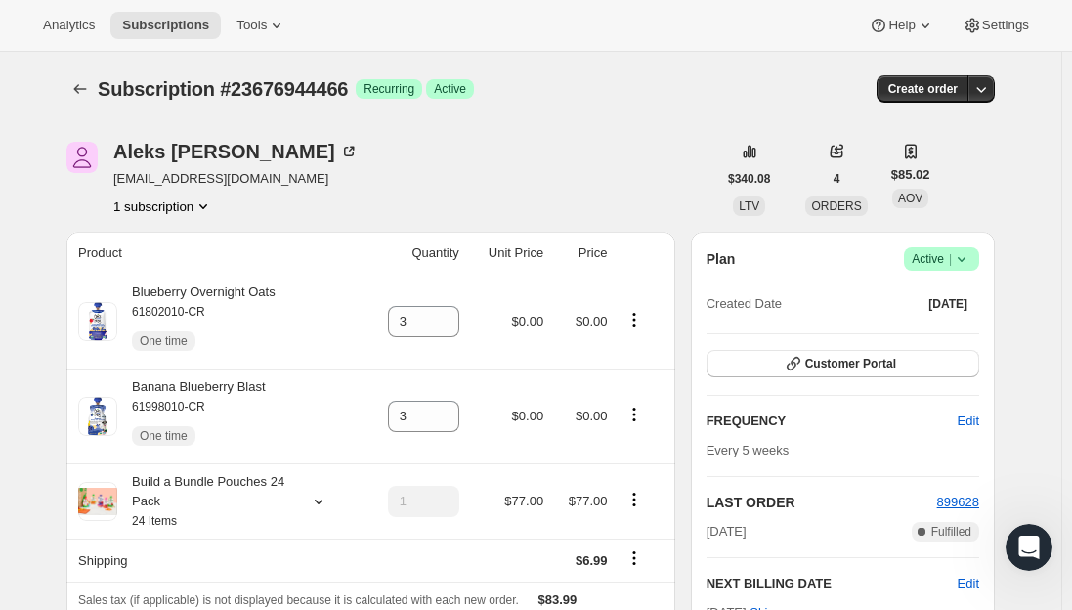
drag, startPoint x: 42, startPoint y: 362, endPoint x: 49, endPoint y: 331, distance: 31.1
click at [155, 27] on span "Subscriptions" at bounding box center [165, 26] width 87 height 16
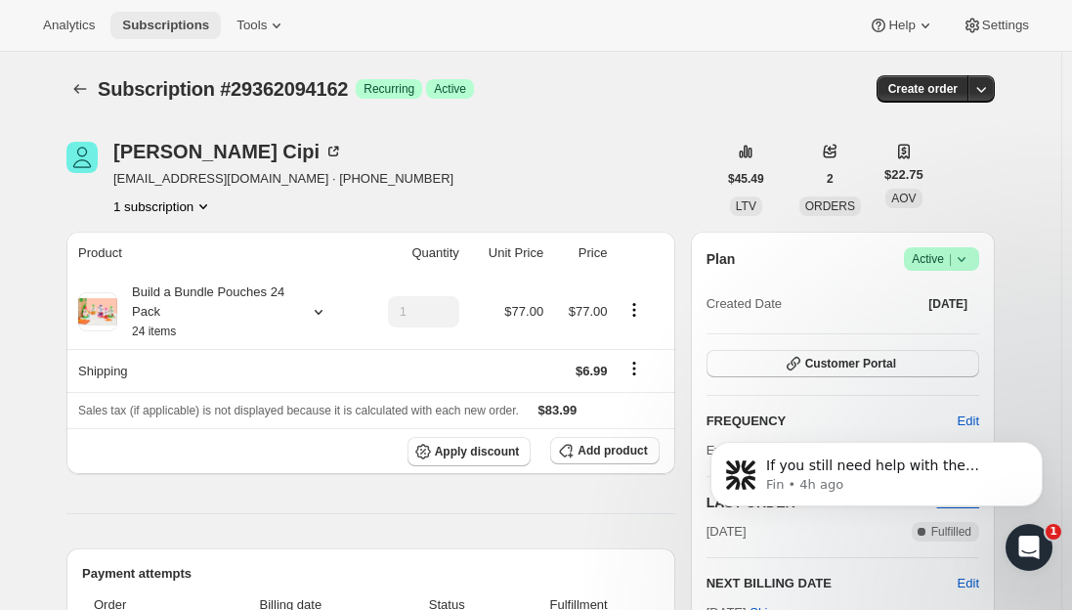
click at [131, 15] on button "Subscriptions" at bounding box center [165, 25] width 110 height 27
